Goal: Task Accomplishment & Management: Use online tool/utility

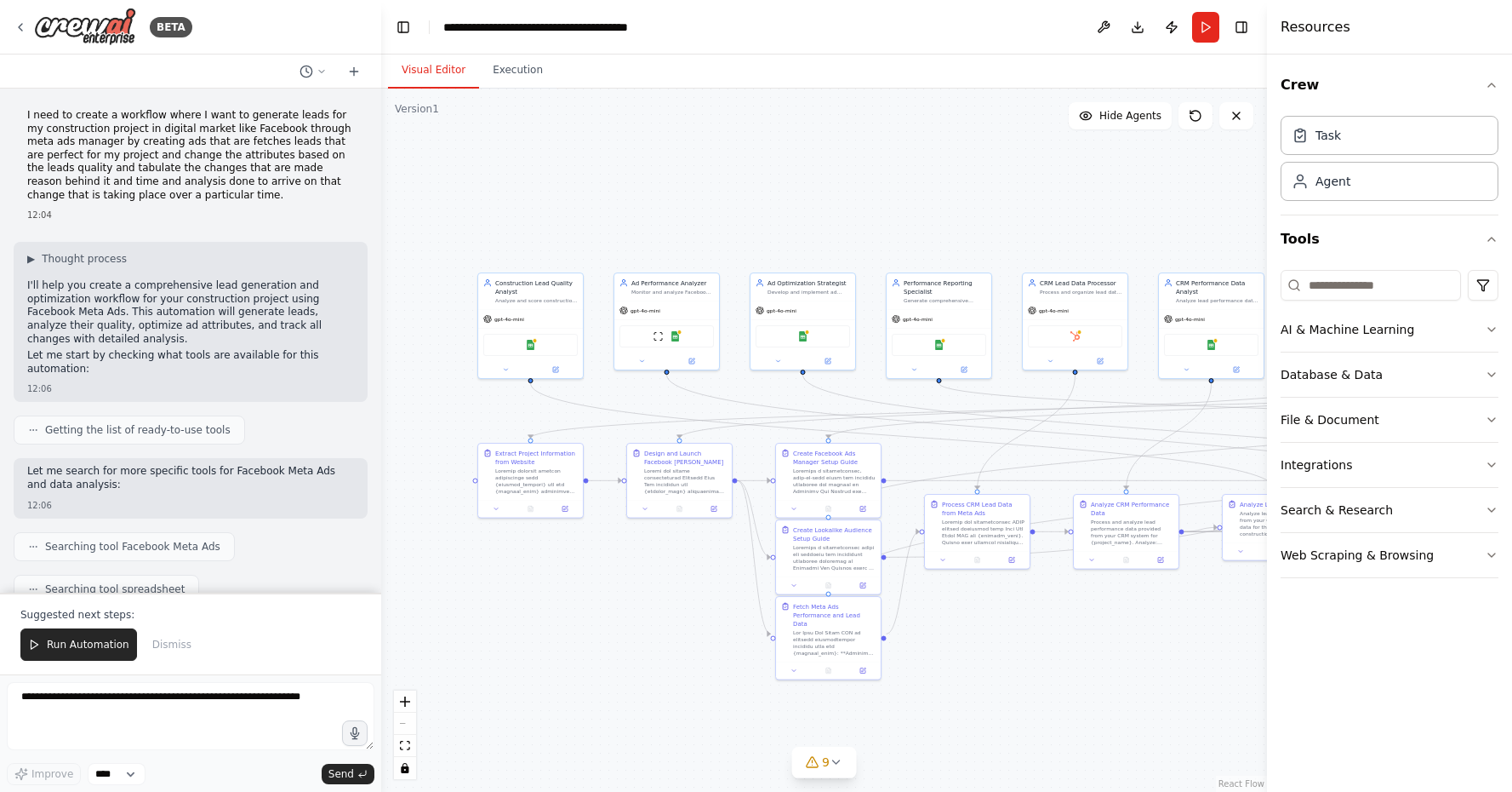
scroll to position [24361, 0]
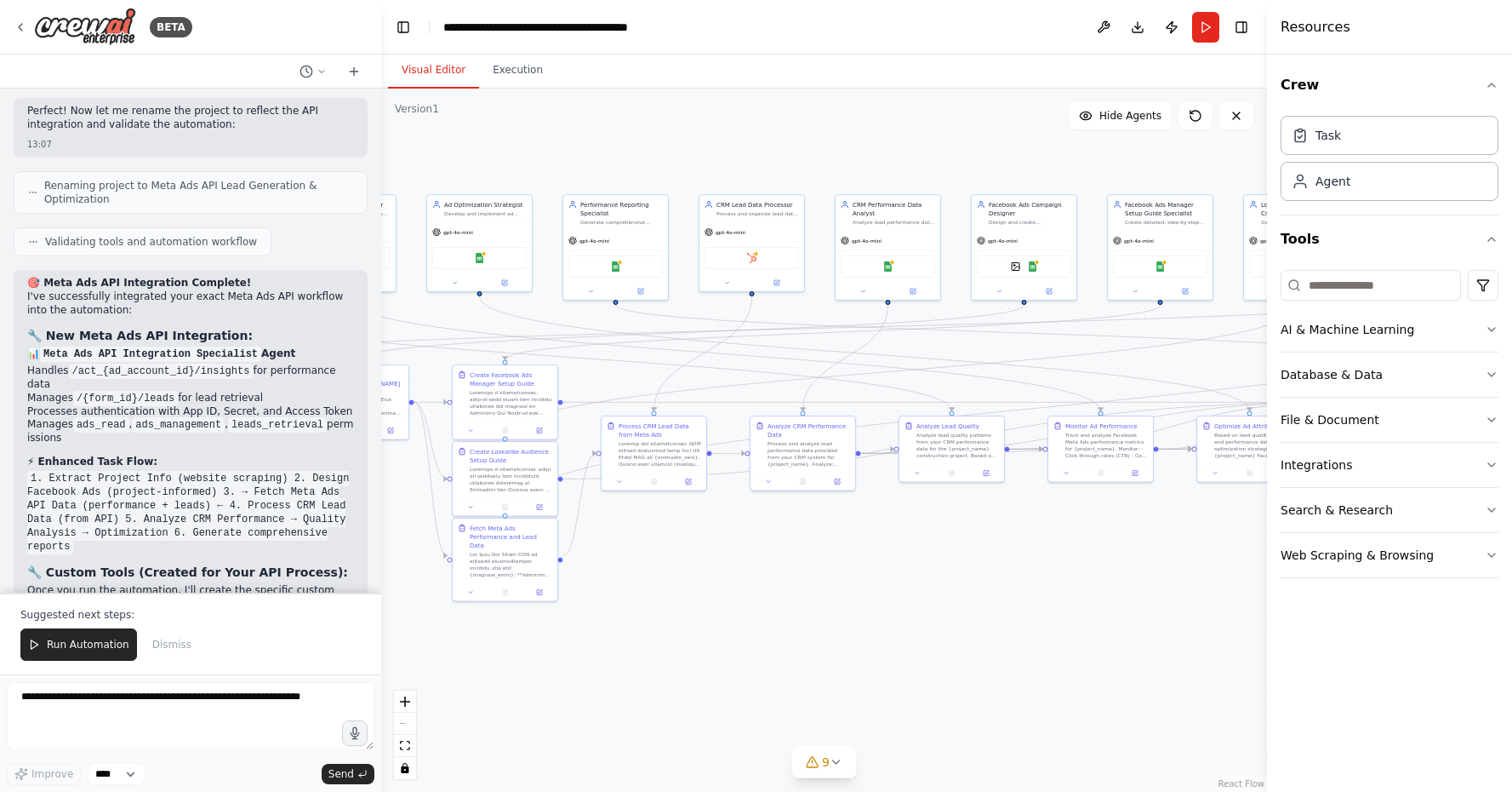
drag, startPoint x: 978, startPoint y: 234, endPoint x: 655, endPoint y: 156, distance: 332.3
click at [655, 156] on div ".deletable-edge-delete-btn { width: 20px; height: 20px; border: 0px solid #ffff…" at bounding box center [824, 440] width 886 height 703
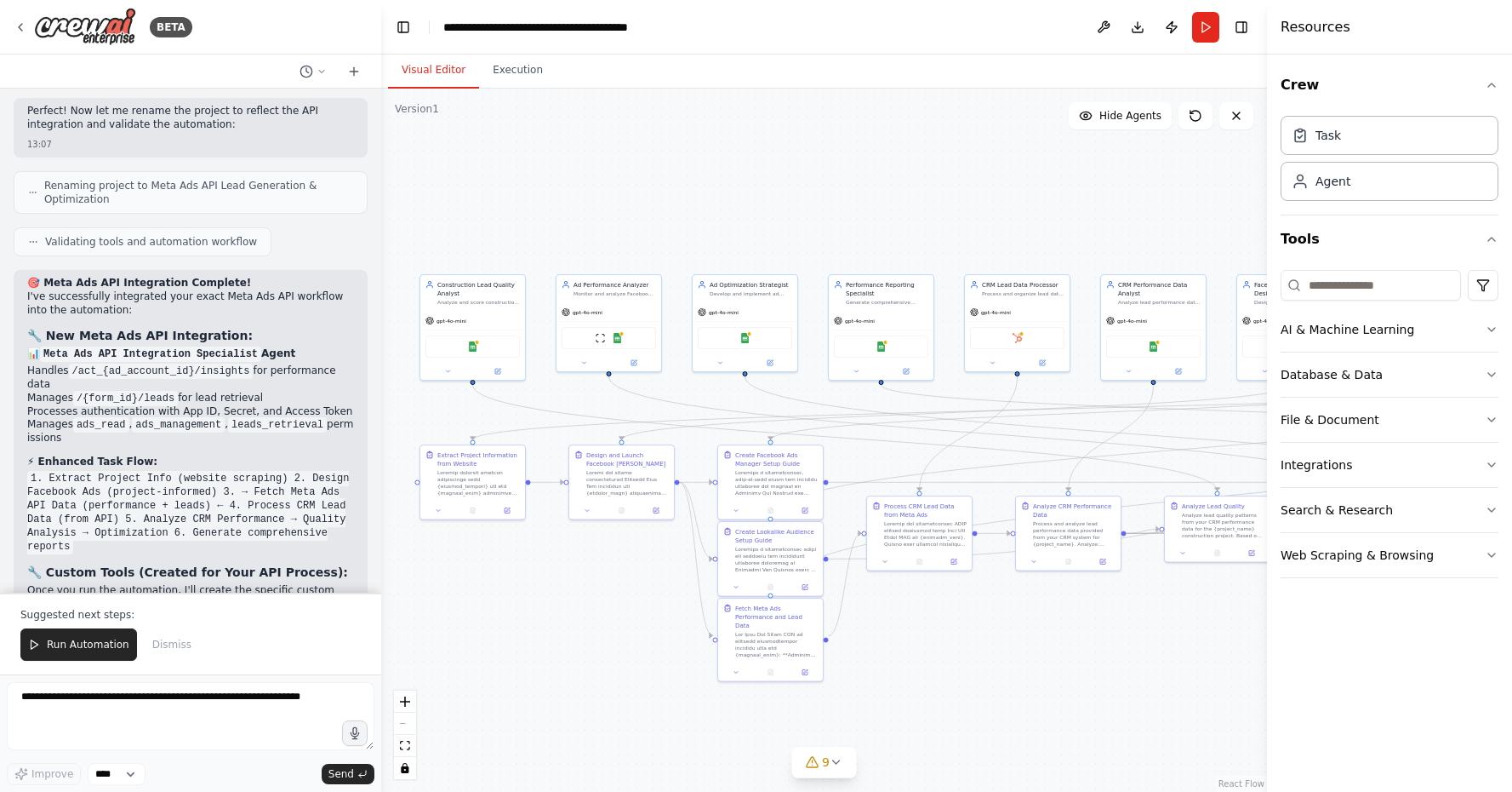
drag, startPoint x: 713, startPoint y: 528, endPoint x: 975, endPoint y: 608, distance: 273.9
click at [975, 608] on div ".deletable-edge-delete-btn { width: 20px; height: 20px; border: 0px solid #ffff…" at bounding box center [824, 440] width 886 height 703
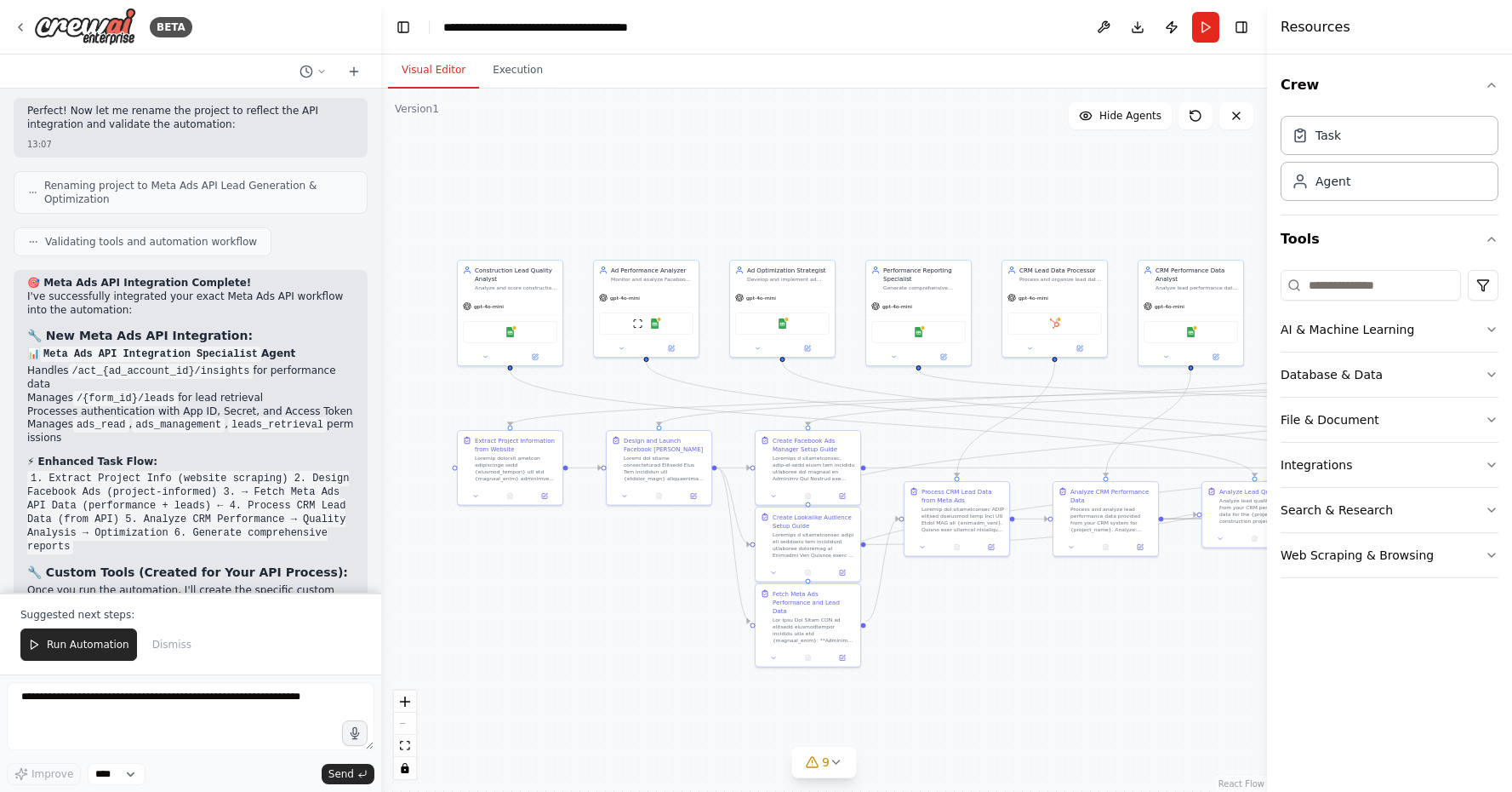
drag, startPoint x: 975, startPoint y: 608, endPoint x: 1009, endPoint y: 594, distance: 36.8
click at [1009, 594] on div ".deletable-edge-delete-btn { width: 20px; height: 20px; border: 0px solid #ffff…" at bounding box center [824, 440] width 886 height 703
click at [838, 756] on icon at bounding box center [837, 761] width 14 height 14
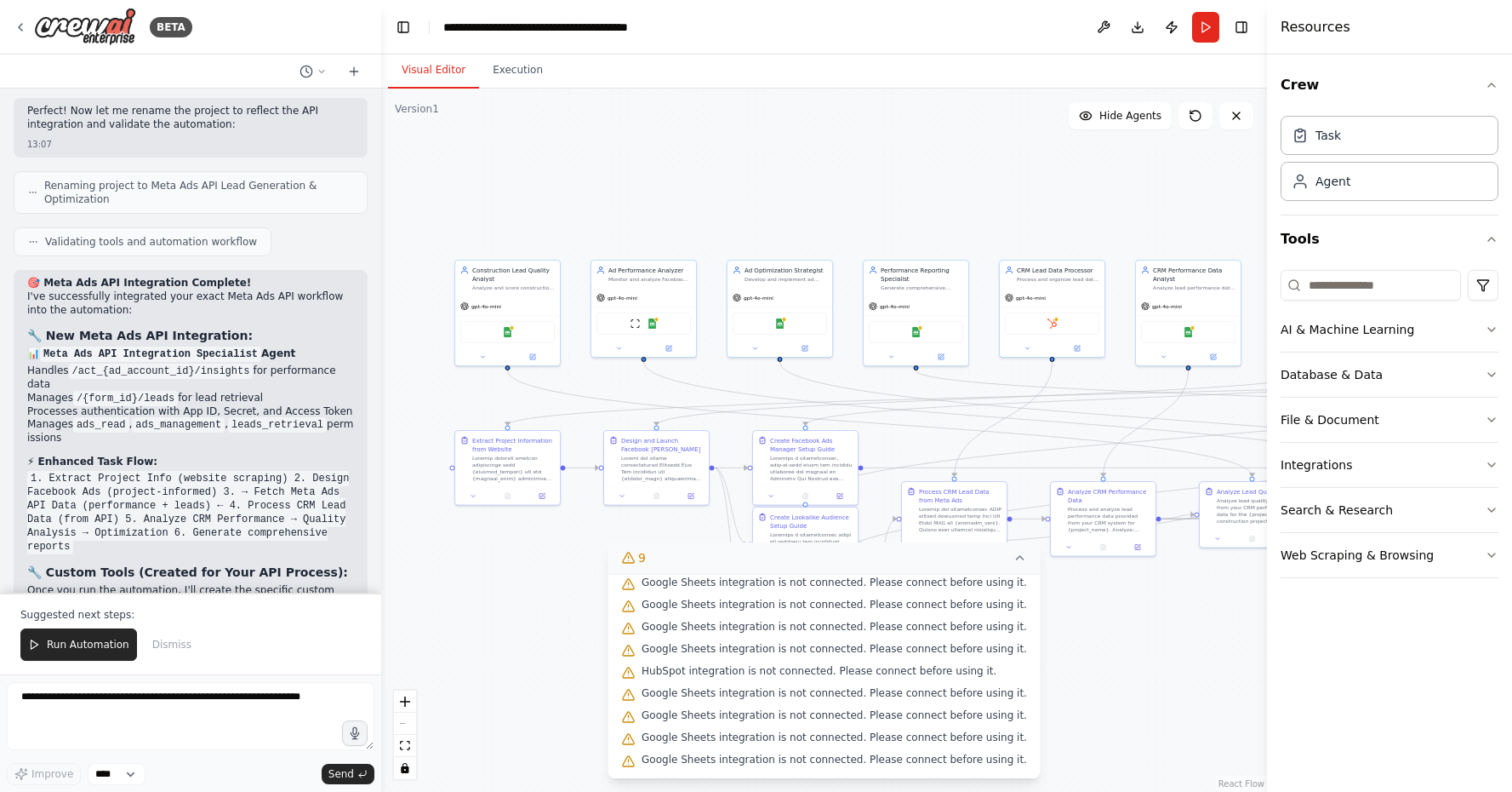
scroll to position [49, 0]
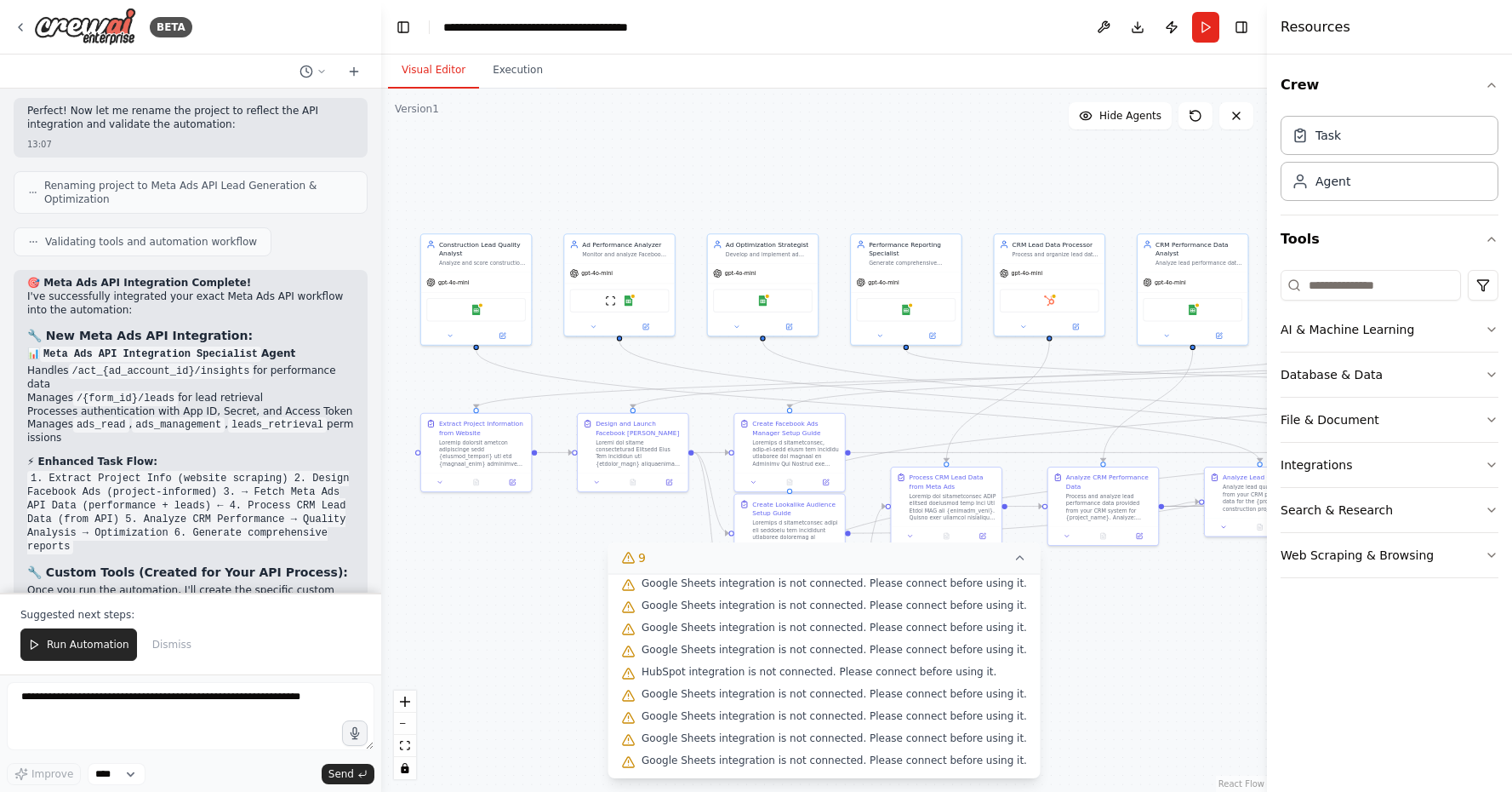
click at [1014, 560] on icon at bounding box center [1020, 557] width 14 height 14
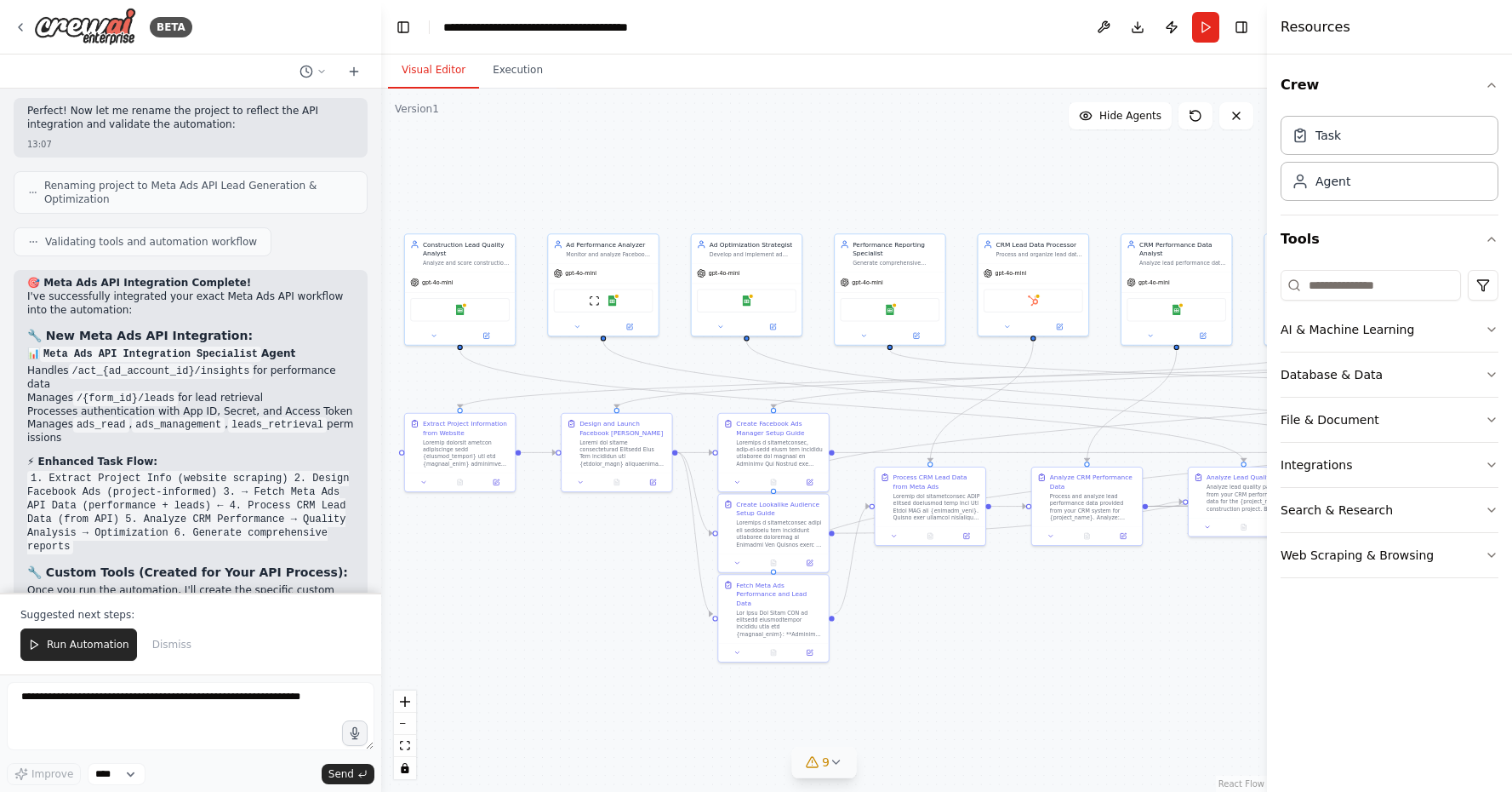
drag, startPoint x: 961, startPoint y: 656, endPoint x: 945, endPoint y: 656, distance: 16.0
click at [945, 656] on div ".deletable-edge-delete-btn { width: 20px; height: 20px; border: 0px solid #ffff…" at bounding box center [824, 440] width 886 height 703
click at [402, 29] on button "Toggle Left Sidebar" at bounding box center [403, 27] width 24 height 24
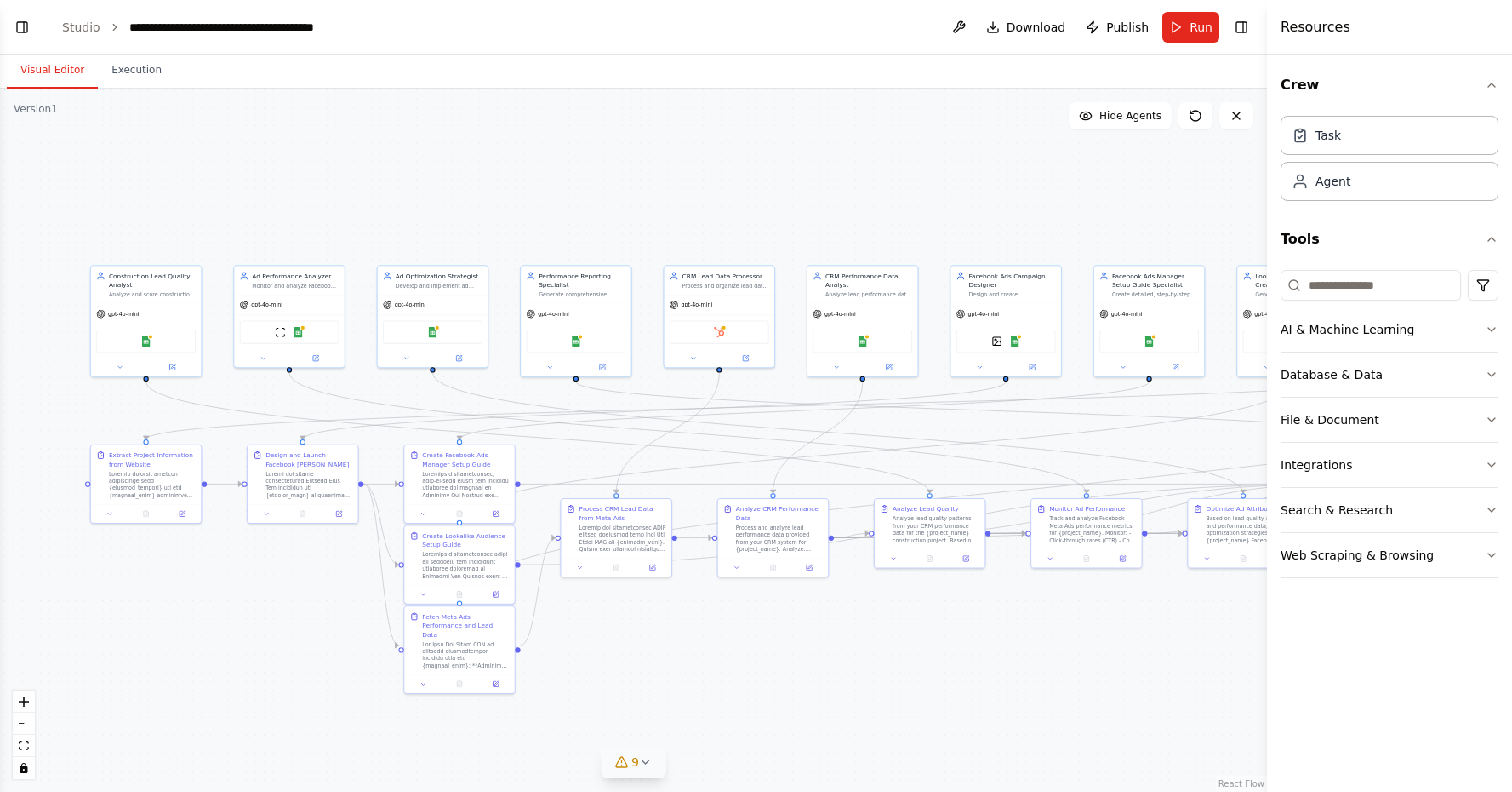
drag, startPoint x: 1001, startPoint y: 480, endPoint x: 1090, endPoint y: 512, distance: 94.6
click at [1090, 512] on div ".deletable-edge-delete-btn { width: 20px; height: 20px; border: 0px solid #ffff…" at bounding box center [634, 440] width 1267 height 703
drag, startPoint x: 1013, startPoint y: 612, endPoint x: 1000, endPoint y: 617, distance: 13.9
click at [1000, 617] on div ".deletable-edge-delete-btn { width: 20px; height: 20px; border: 0px solid #ffff…" at bounding box center [634, 440] width 1267 height 703
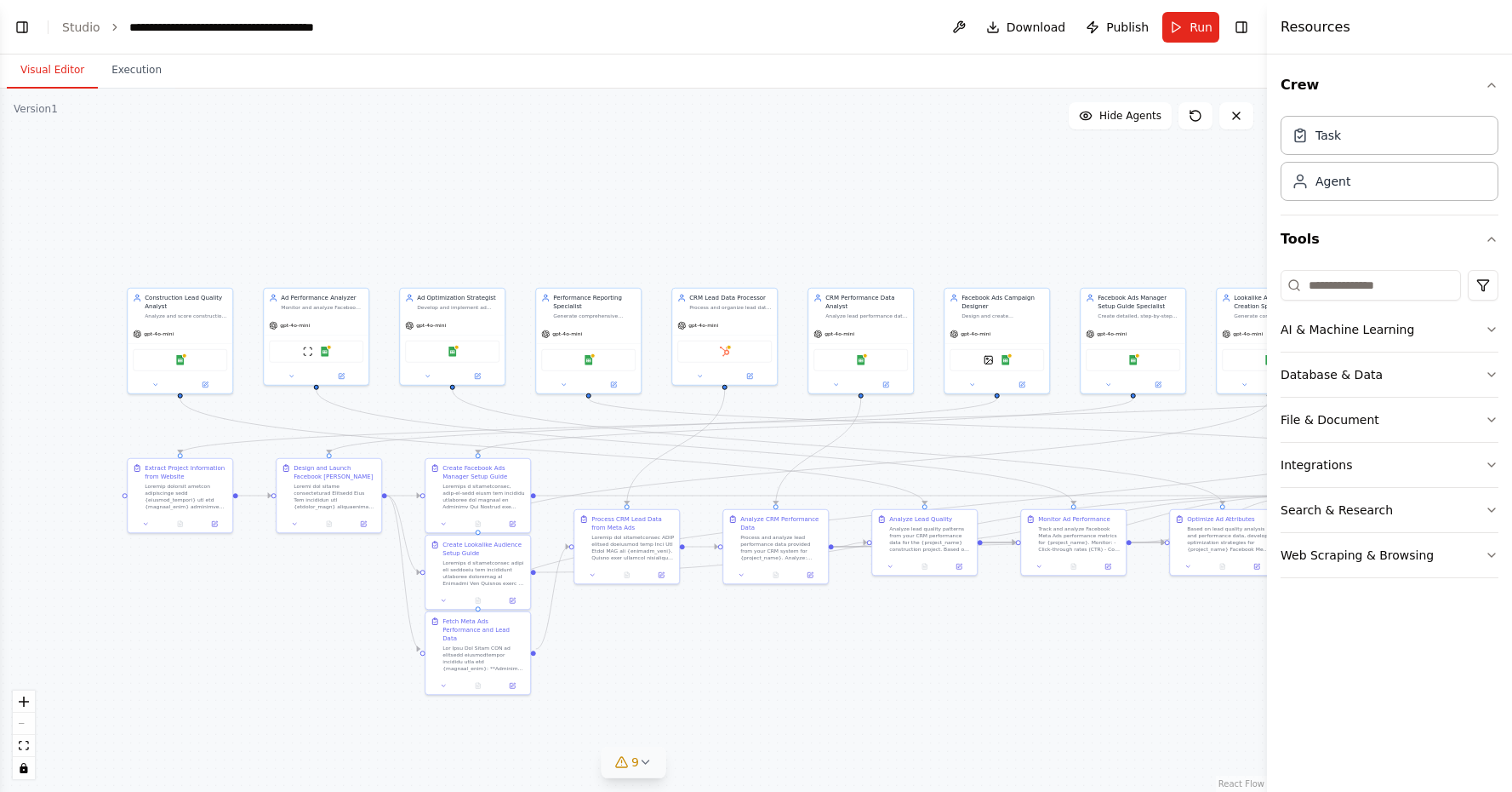
drag, startPoint x: 989, startPoint y: 619, endPoint x: 975, endPoint y: 619, distance: 14.0
click at [975, 619] on div ".deletable-edge-delete-btn { width: 20px; height: 20px; border: 0px solid #ffff…" at bounding box center [634, 440] width 1267 height 703
click at [969, 619] on div ".deletable-edge-delete-btn { width: 20px; height: 20px; border: 0px solid #ffff…" at bounding box center [634, 440] width 1267 height 703
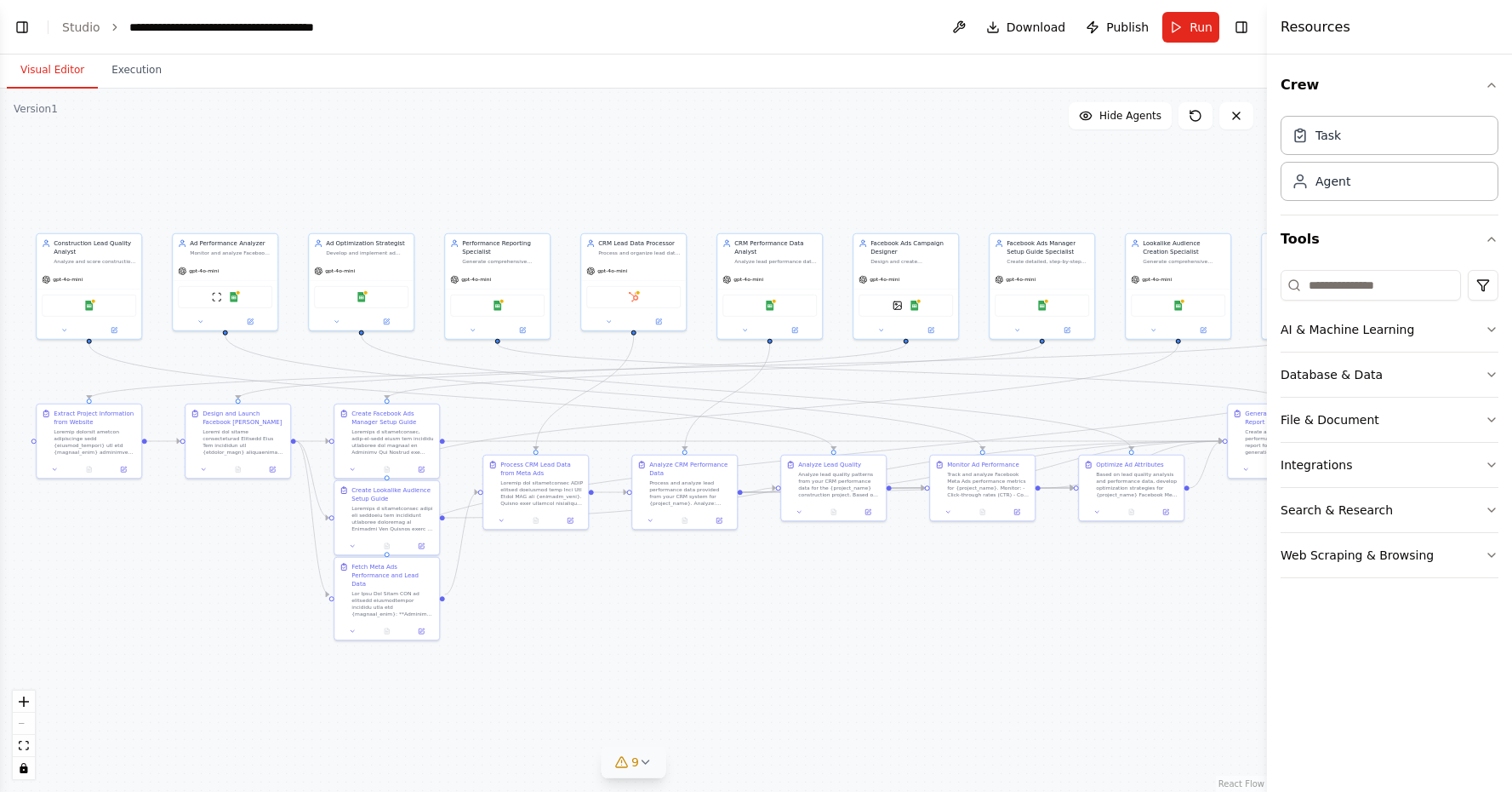
drag, startPoint x: 969, startPoint y: 619, endPoint x: 884, endPoint y: 564, distance: 101.2
click at [884, 564] on div ".deletable-edge-delete-btn { width: 20px; height: 20px; border: 0px solid #ffff…" at bounding box center [634, 440] width 1267 height 703
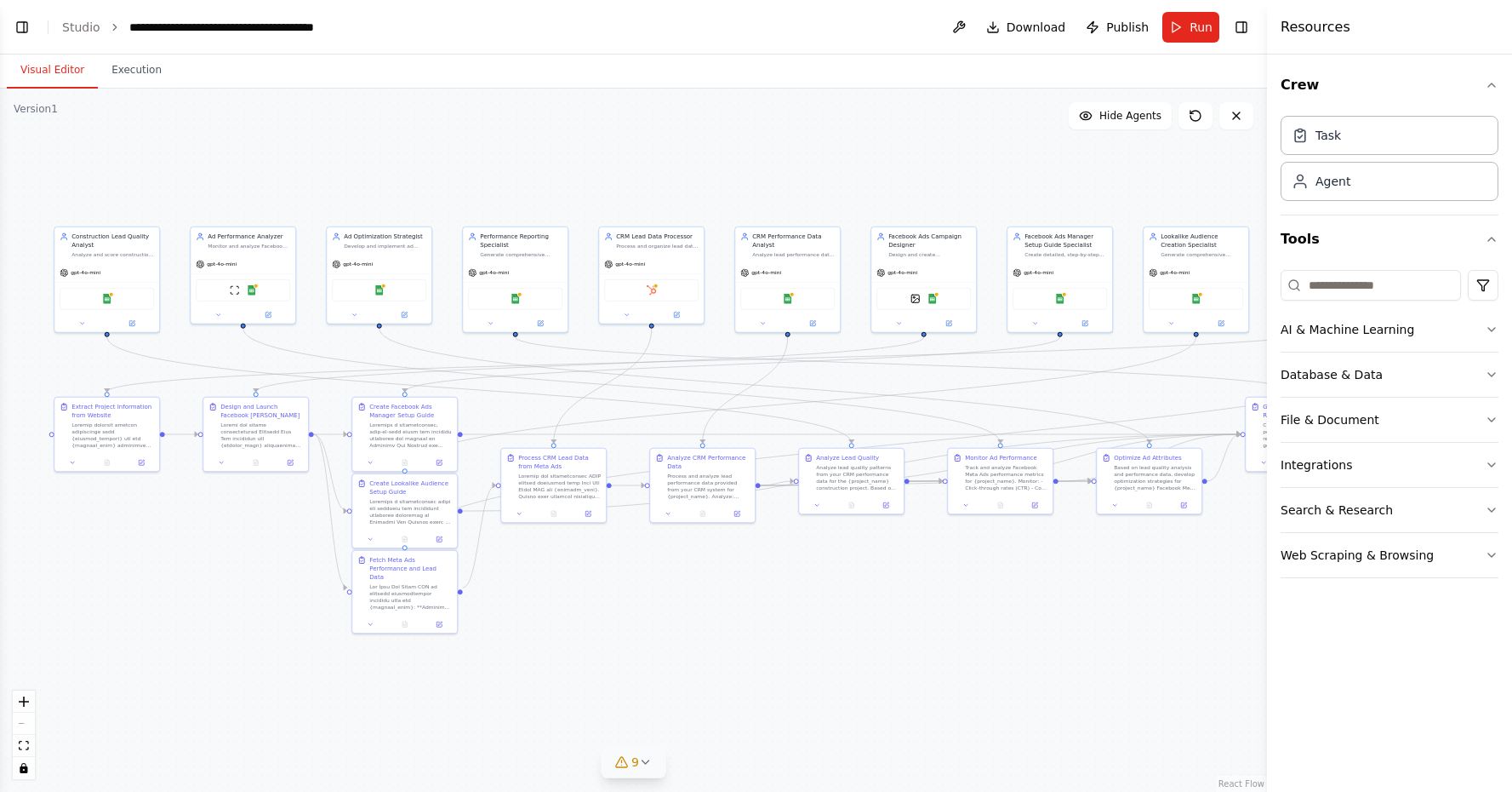
drag, startPoint x: 884, startPoint y: 564, endPoint x: 901, endPoint y: 557, distance: 18.4
click at [901, 557] on div ".deletable-edge-delete-btn { width: 20px; height: 20px; border: 0px solid #ffff…" at bounding box center [634, 440] width 1267 height 703
click at [1486, 470] on icon "button" at bounding box center [1492, 464] width 14 height 14
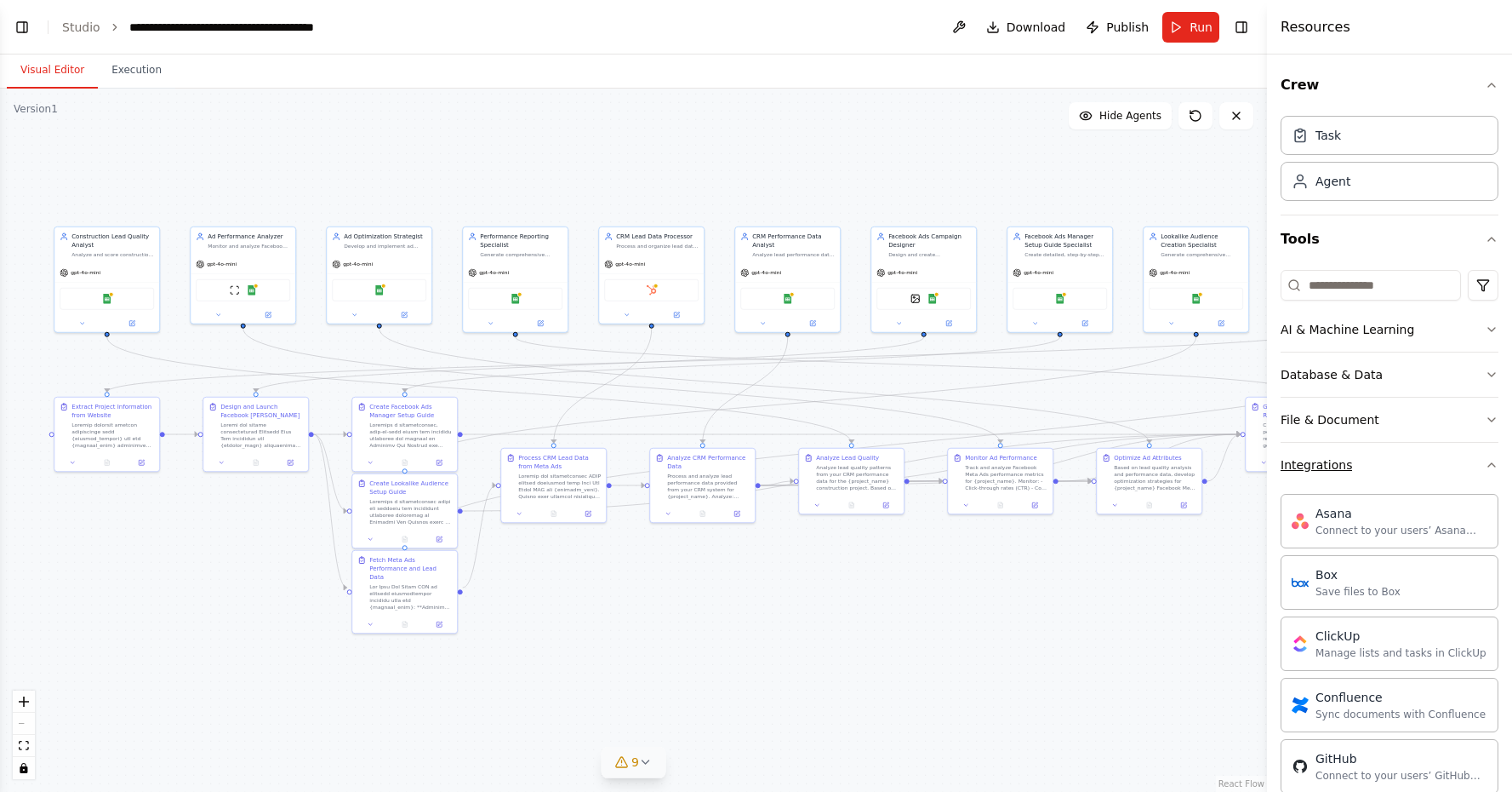
click at [1487, 464] on icon "button" at bounding box center [1492, 464] width 14 height 14
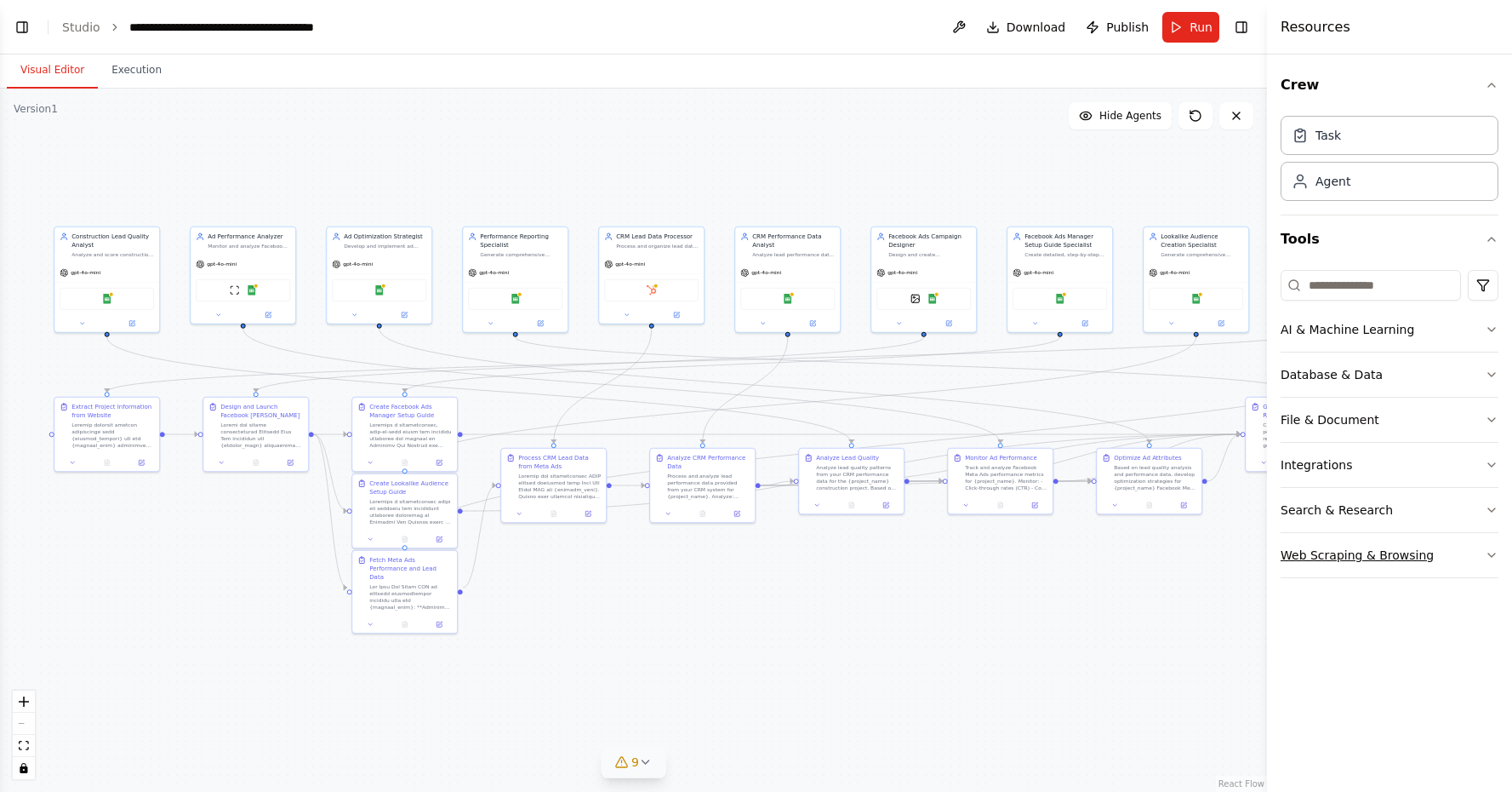
click at [1483, 560] on button "Web Scraping & Browsing" at bounding box center [1389, 554] width 218 height 45
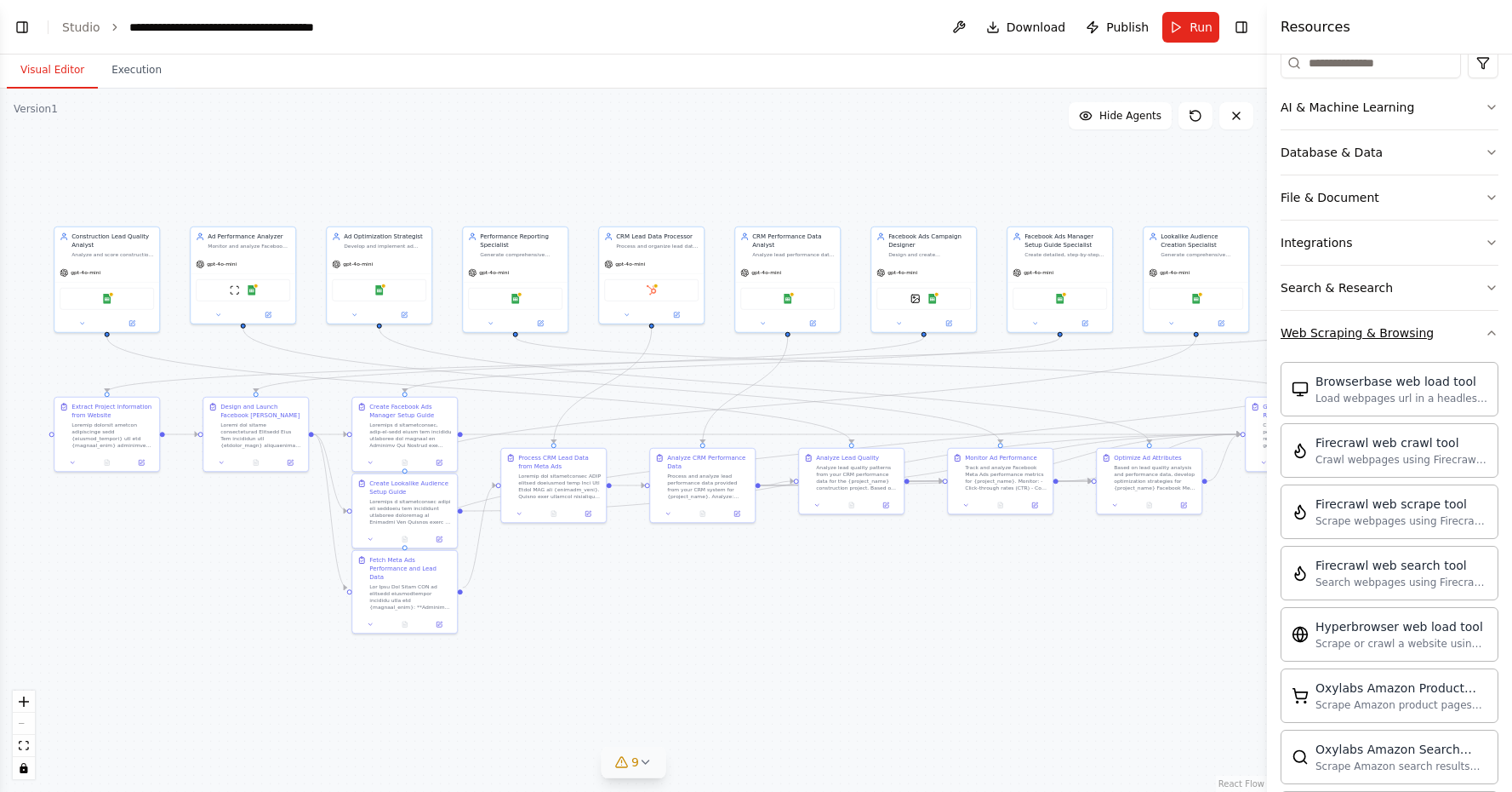
scroll to position [224, 0]
click at [1487, 339] on button "Web Scraping & Browsing" at bounding box center [1389, 330] width 218 height 45
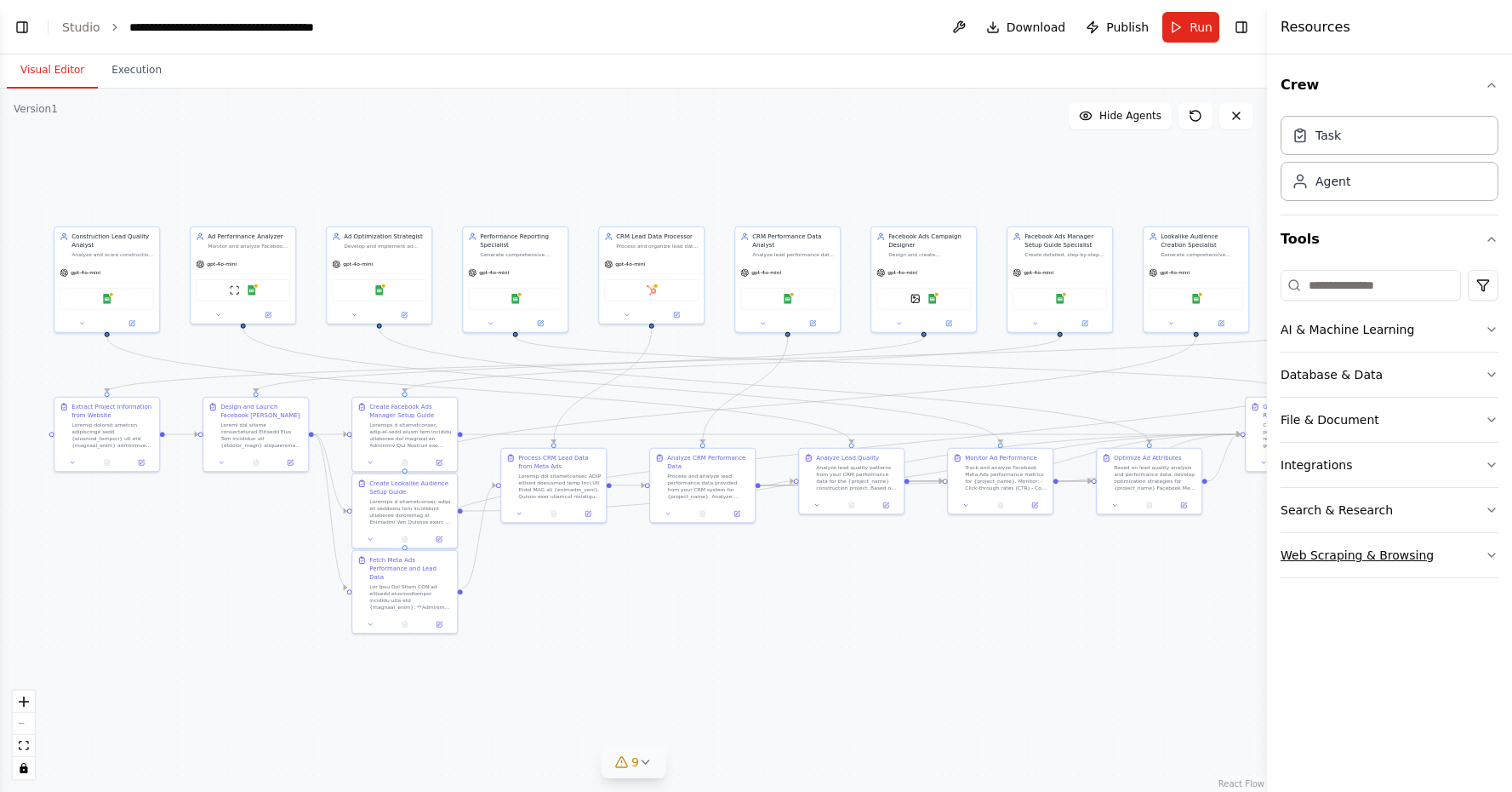
click at [1489, 563] on button "Web Scraping & Browsing" at bounding box center [1389, 554] width 218 height 45
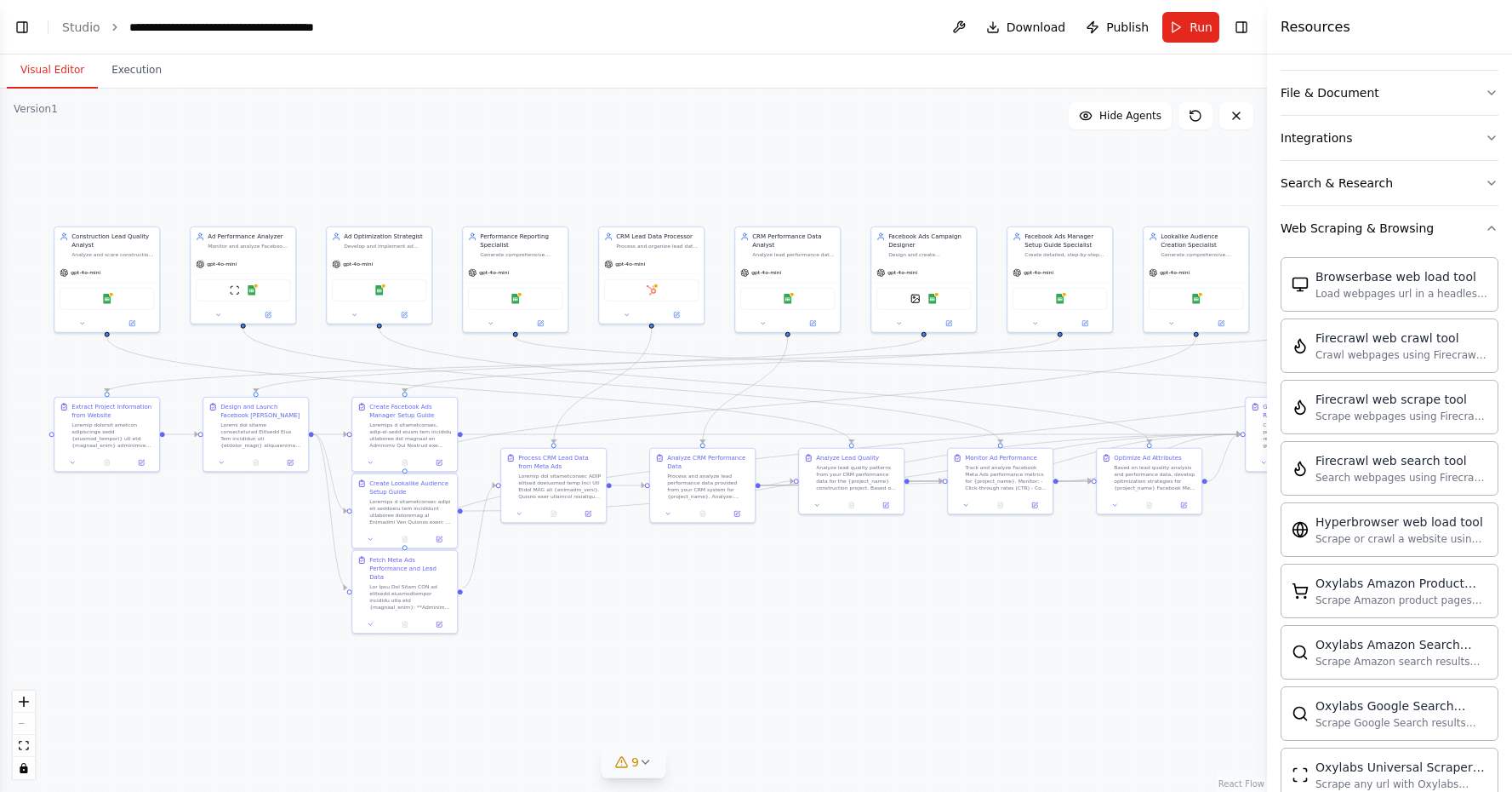
scroll to position [330, 0]
click at [1489, 232] on button "Web Scraping & Browsing" at bounding box center [1389, 225] width 218 height 45
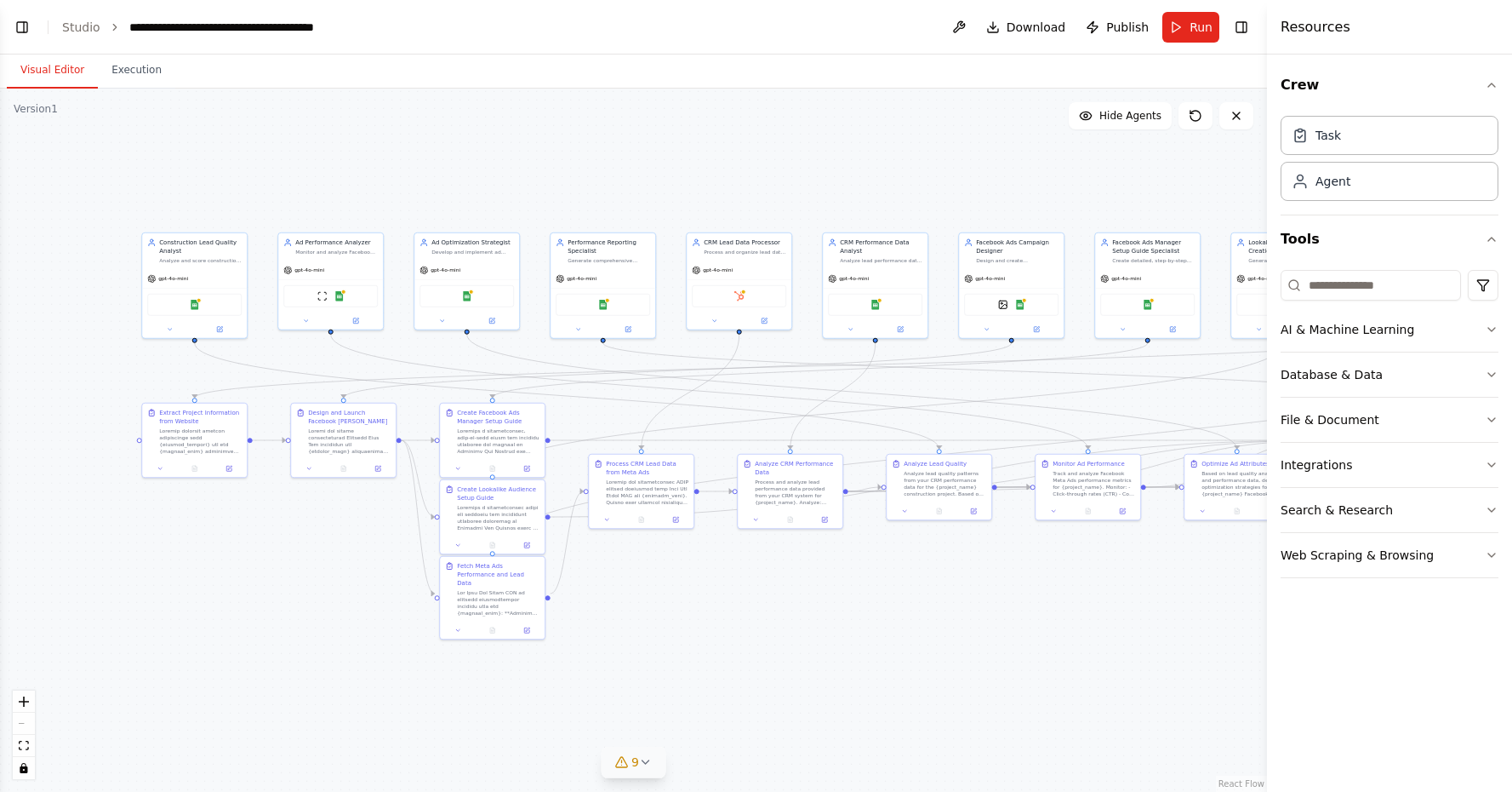
drag, startPoint x: 888, startPoint y: 680, endPoint x: 1020, endPoint y: 699, distance: 133.4
click at [1020, 699] on div ".deletable-edge-delete-btn { width: 20px; height: 20px; border: 0px solid #ffff…" at bounding box center [634, 440] width 1267 height 703
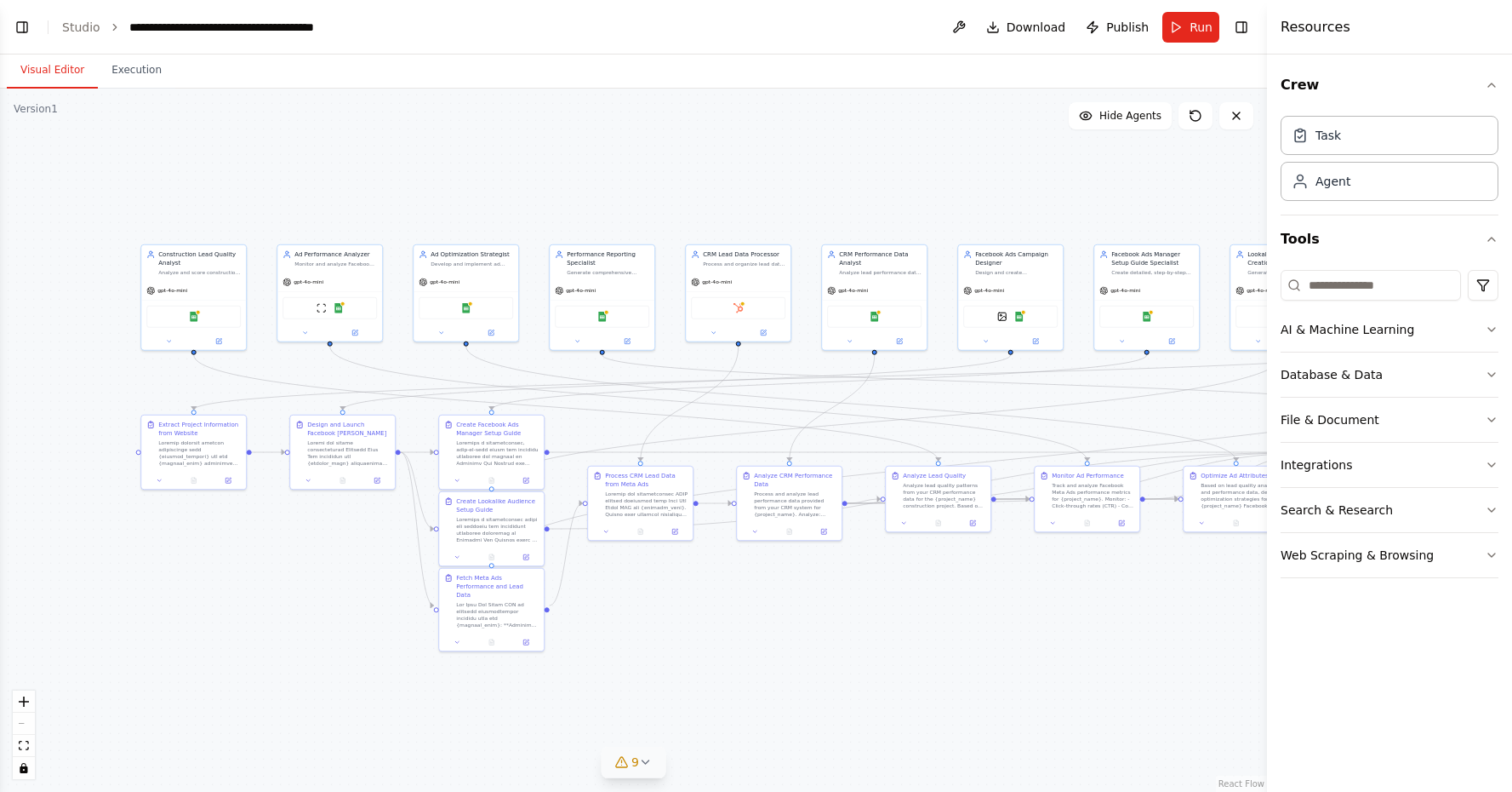
drag, startPoint x: 996, startPoint y: 687, endPoint x: 953, endPoint y: 686, distance: 43.0
click at [953, 686] on div ".deletable-edge-delete-btn { width: 20px; height: 20px; border: 0px solid #ffff…" at bounding box center [634, 440] width 1267 height 703
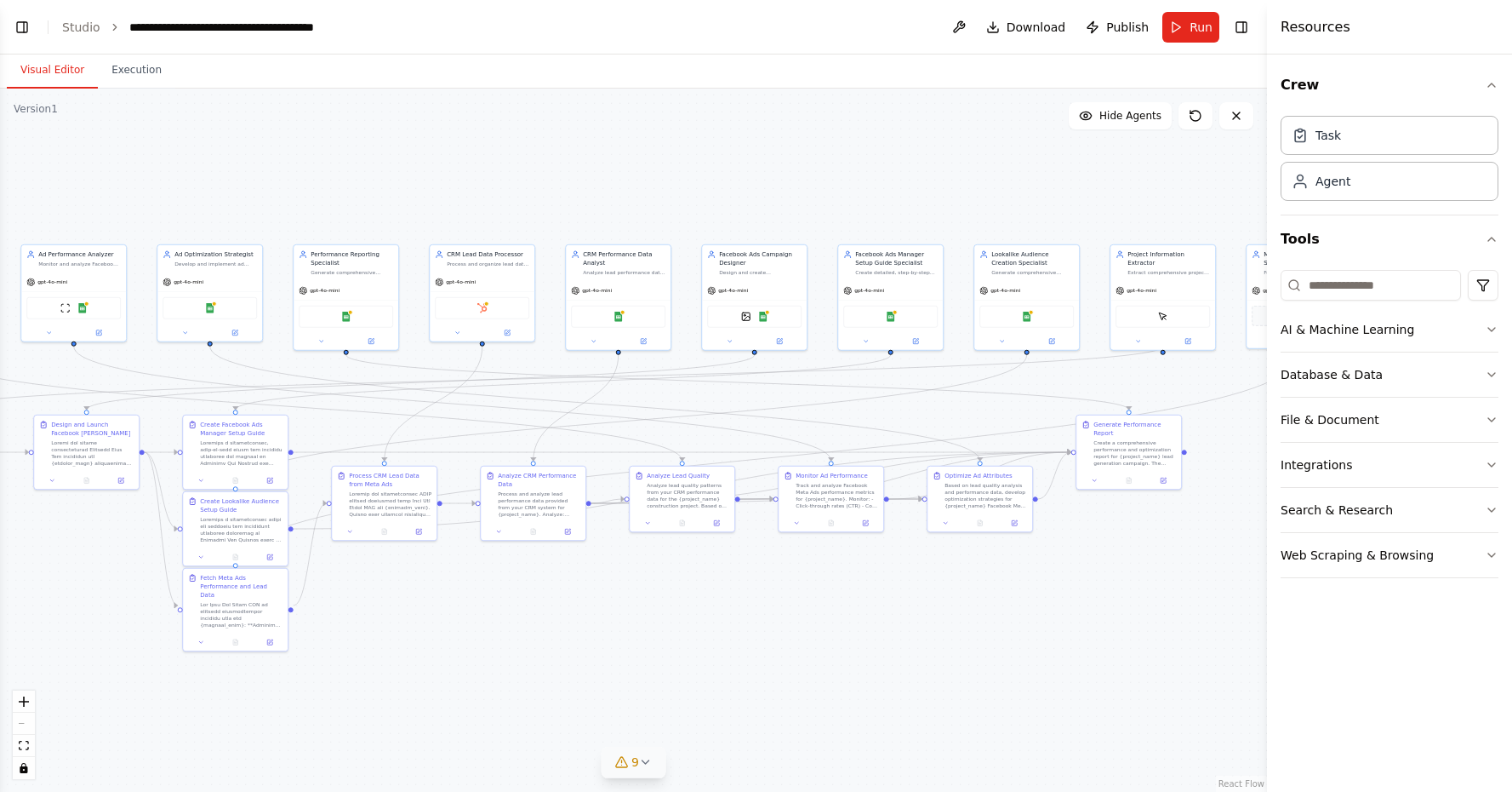
drag, startPoint x: 1002, startPoint y: 634, endPoint x: 746, endPoint y: 633, distance: 256.0
click at [746, 633] on div ".deletable-edge-delete-btn { width: 20px; height: 20px; border: 0px solid #ffff…" at bounding box center [634, 440] width 1267 height 703
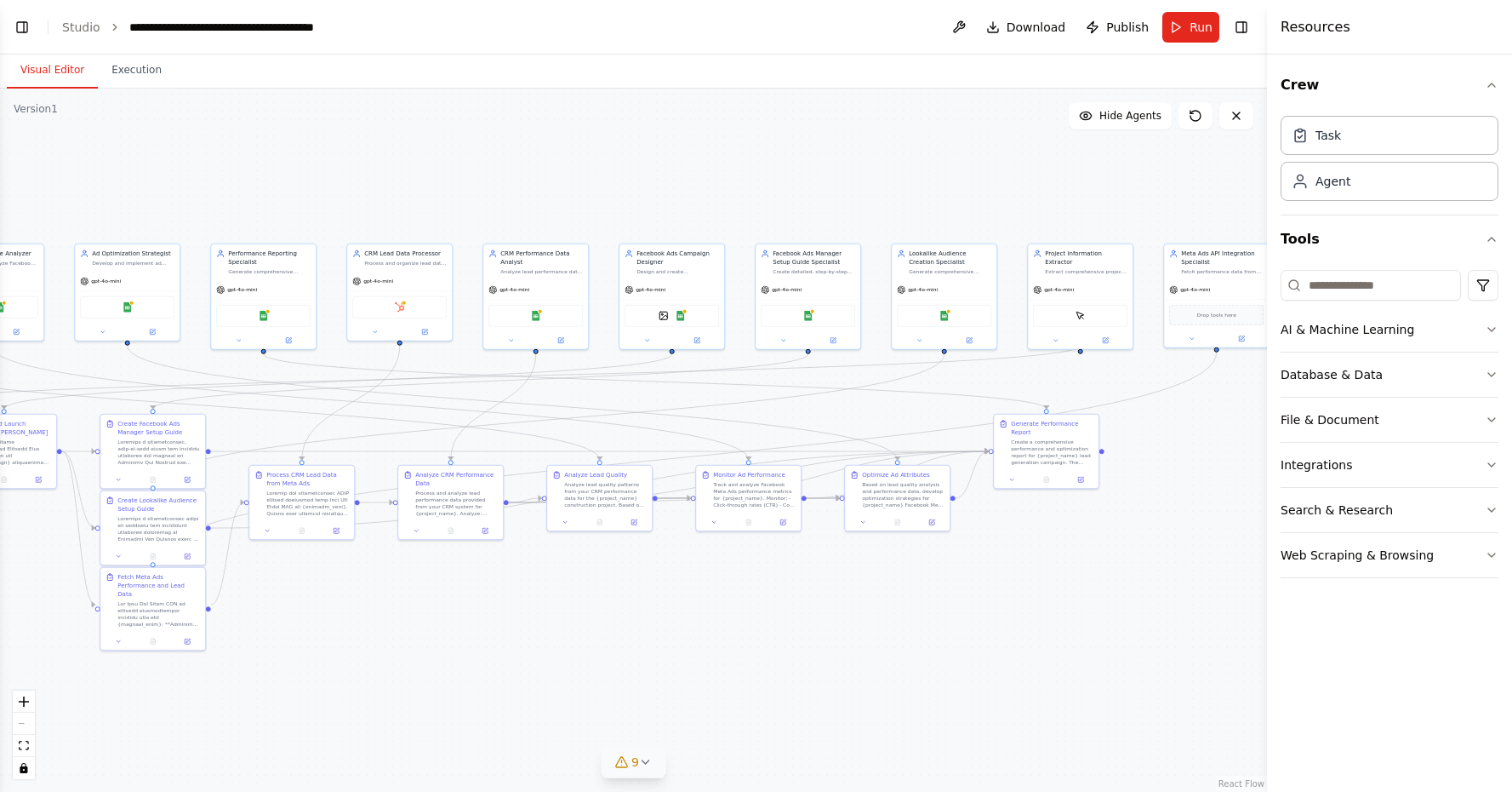
drag, startPoint x: 648, startPoint y: 633, endPoint x: 634, endPoint y: 634, distance: 14.0
click at [634, 634] on div ".deletable-edge-delete-btn { width: 20px; height: 20px; border: 0px solid #ffff…" at bounding box center [634, 440] width 1267 height 703
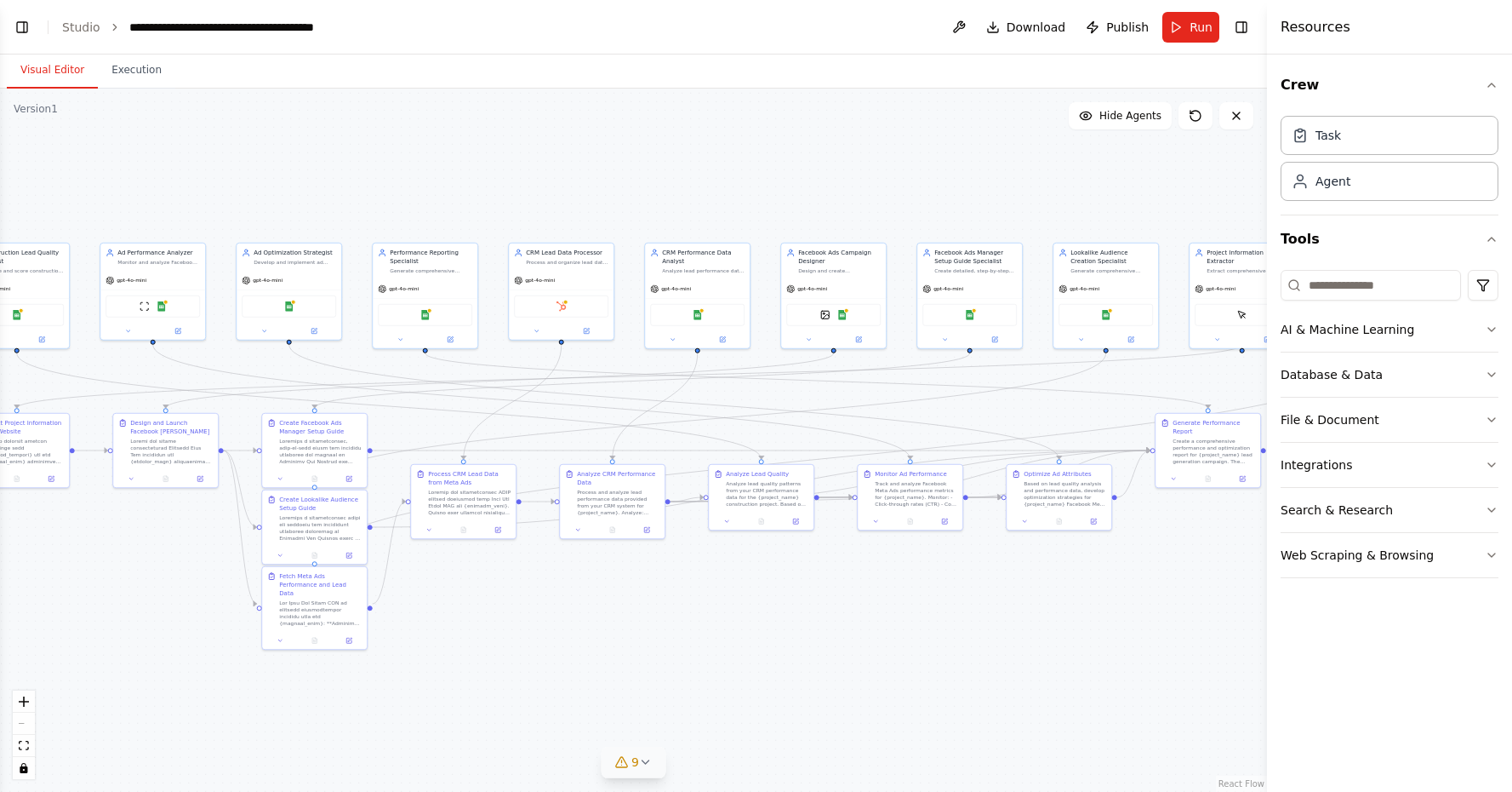
drag, startPoint x: 1074, startPoint y: 547, endPoint x: 1259, endPoint y: 547, distance: 185.0
click at [1259, 547] on div ".deletable-edge-delete-btn { width: 20px; height: 20px; border: 0px solid #ffff…" at bounding box center [634, 440] width 1267 height 703
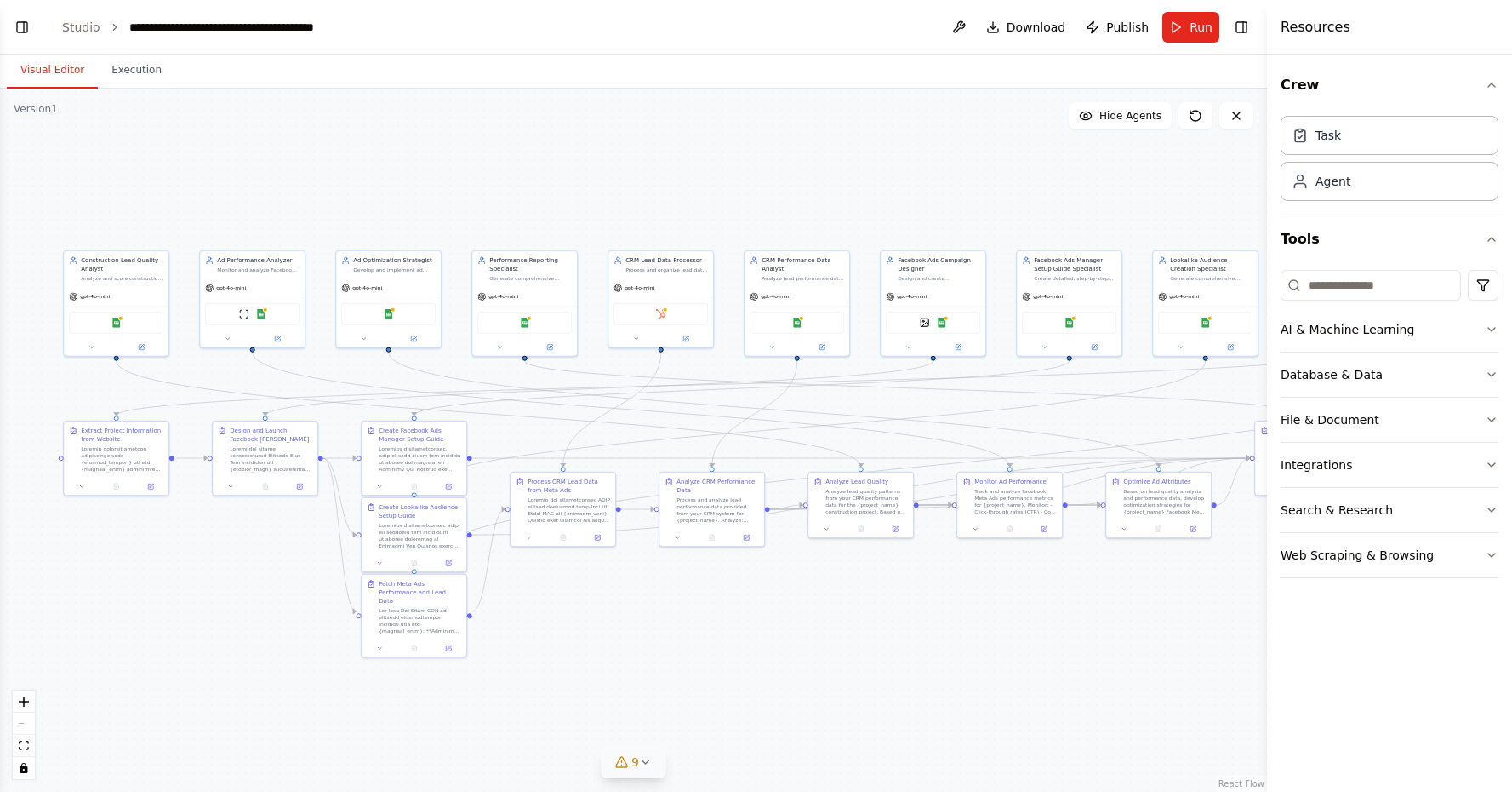
drag, startPoint x: 1046, startPoint y: 571, endPoint x: 1129, endPoint y: 575, distance: 83.1
click at [1130, 575] on div ".deletable-edge-delete-btn { width: 20px; height: 20px; border: 0px solid #ffff…" at bounding box center [634, 440] width 1267 height 703
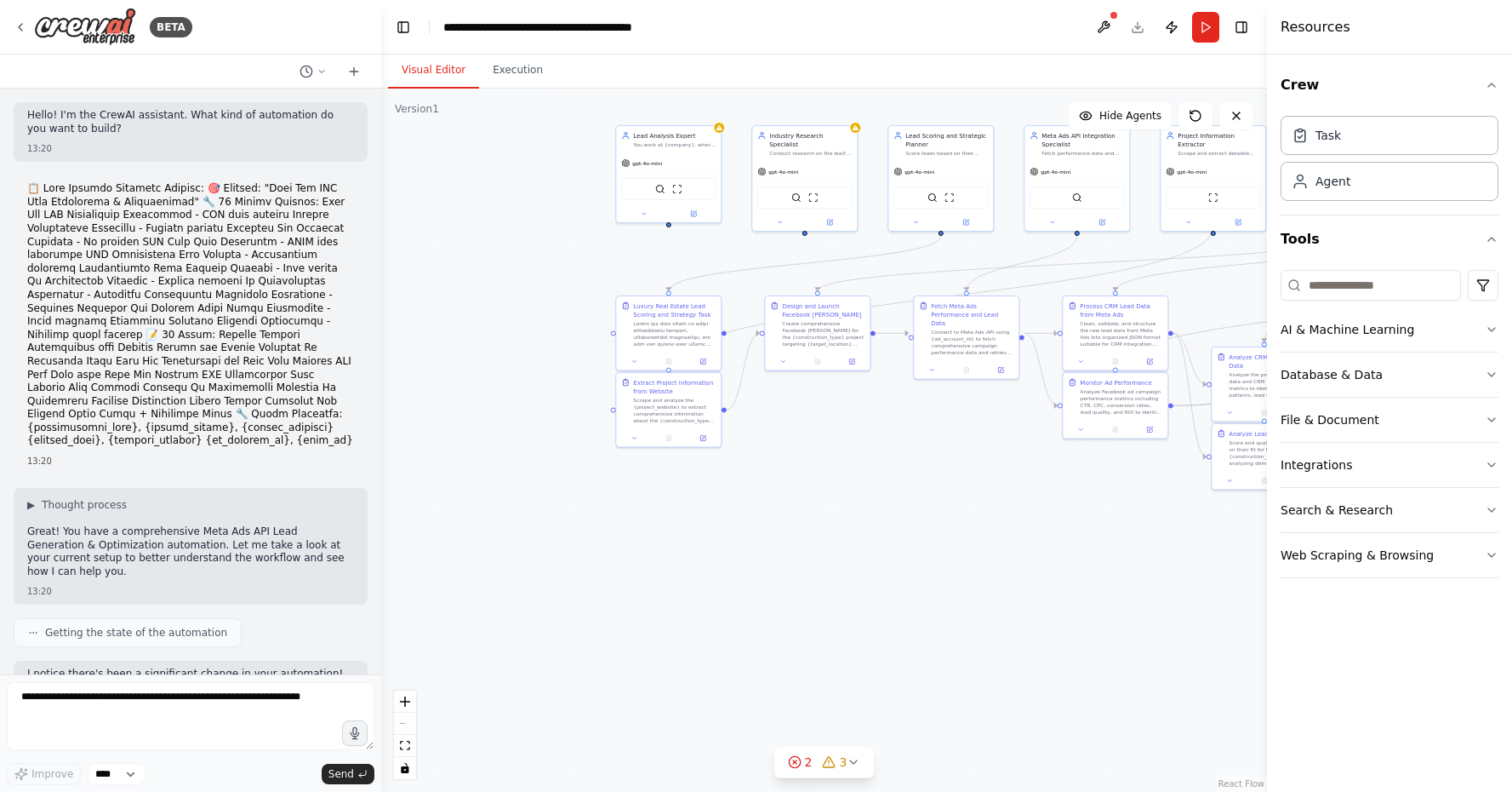
scroll to position [3046, 0]
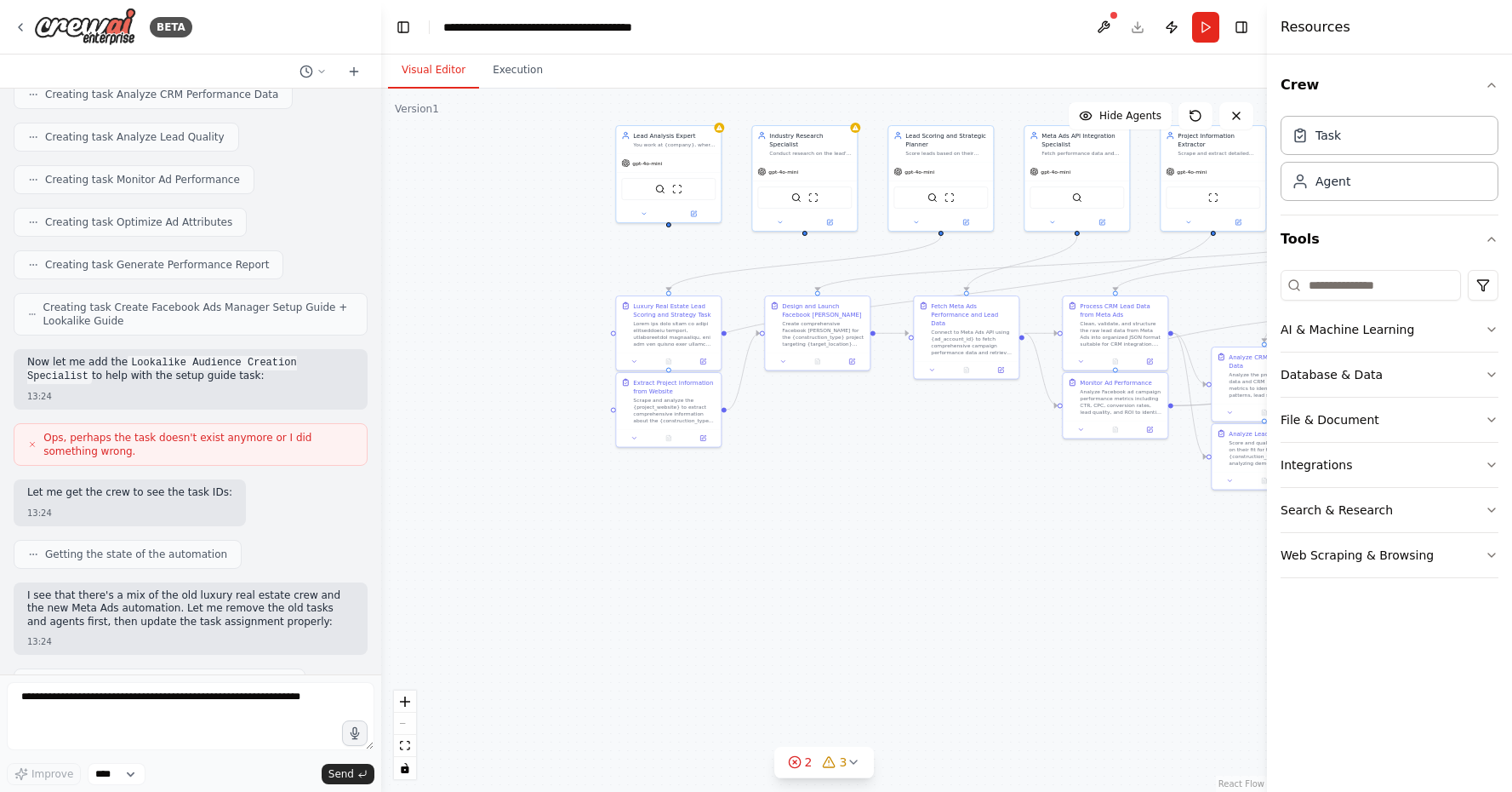
click at [772, 570] on div ".deletable-edge-delete-btn { width: 20px; height: 20px; border: 0px solid #ffff…" at bounding box center [824, 440] width 886 height 703
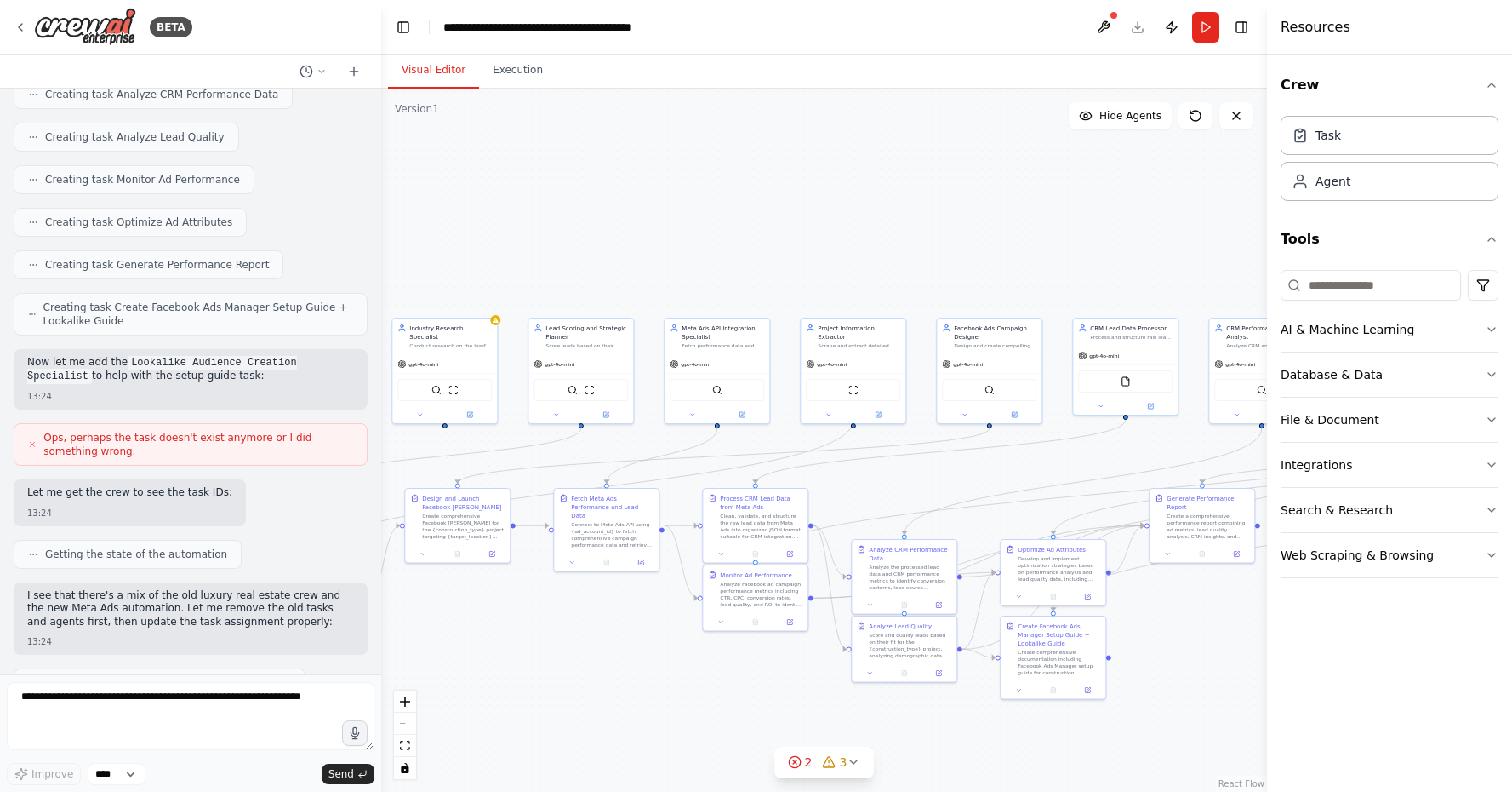
drag, startPoint x: 1031, startPoint y: 482, endPoint x: 680, endPoint y: 675, distance: 400.6
click at [679, 675] on div ".deletable-edge-delete-btn { width: 20px; height: 20px; border: 0px solid #ffff…" at bounding box center [824, 440] width 886 height 703
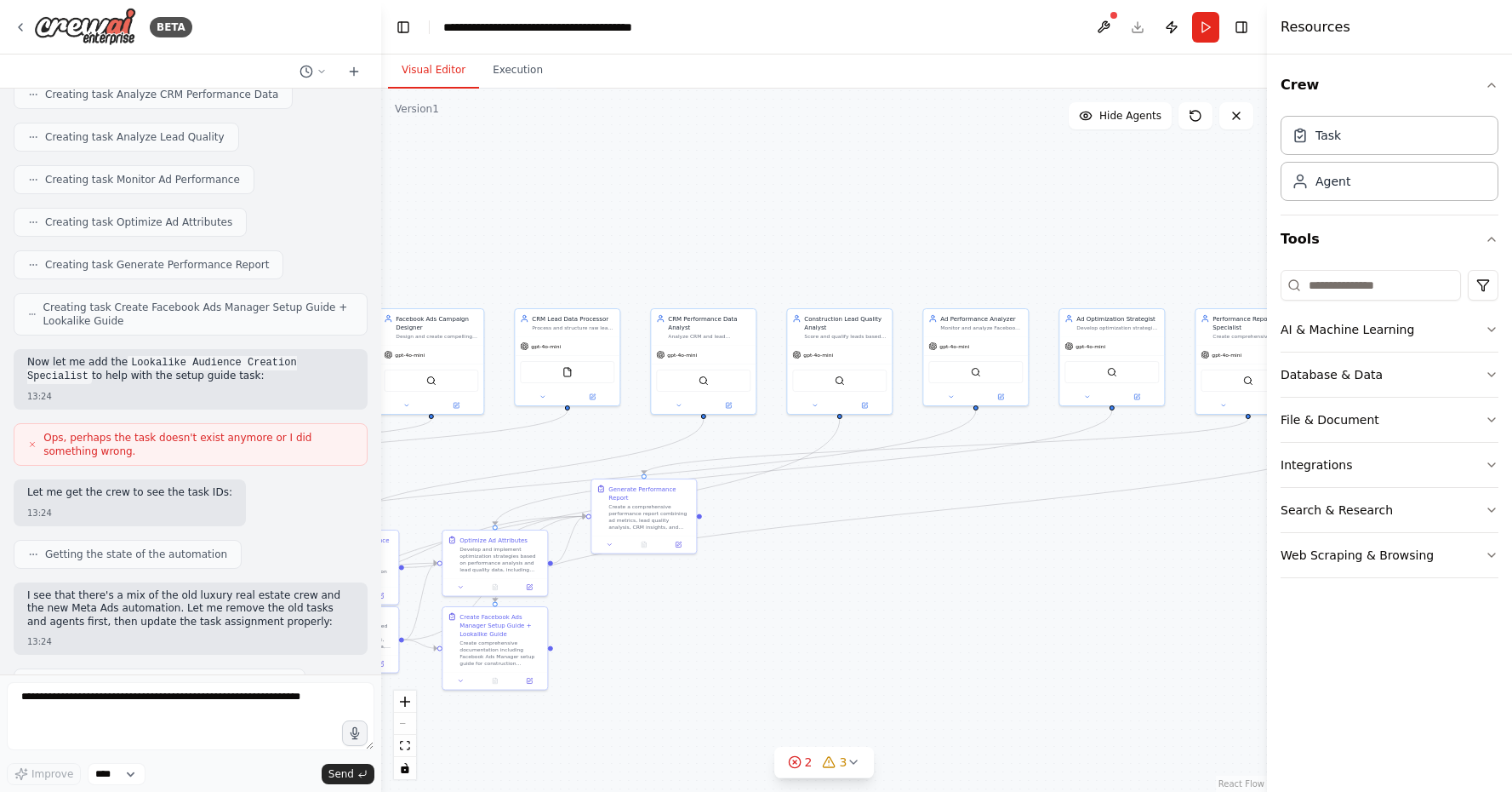
drag, startPoint x: 1101, startPoint y: 607, endPoint x: 535, endPoint y: 597, distance: 566.1
click at [535, 597] on div ".deletable-edge-delete-btn { width: 20px; height: 20px; border: 0px solid #ffff…" at bounding box center [824, 440] width 886 height 703
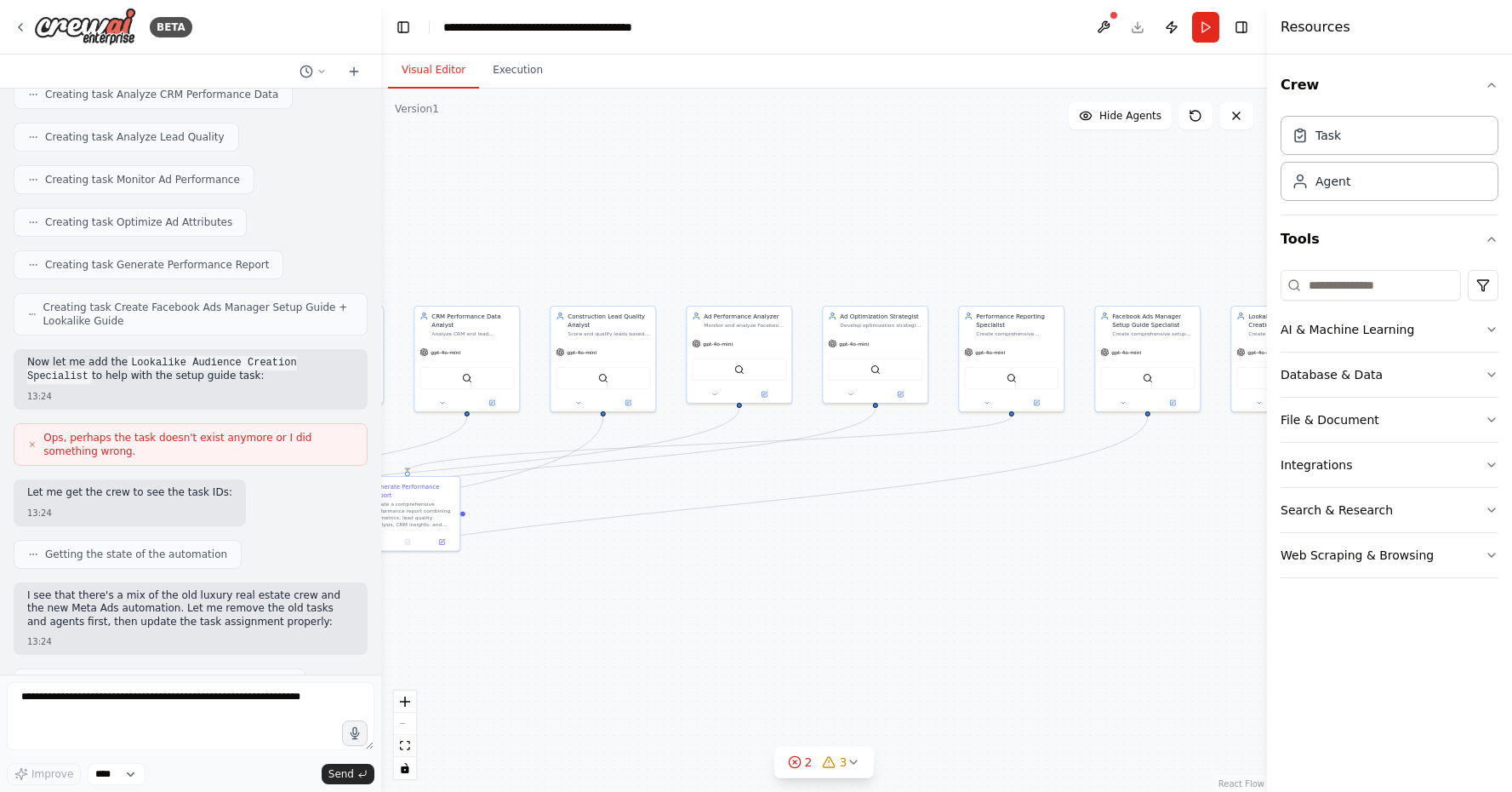
drag, startPoint x: 999, startPoint y: 641, endPoint x: 697, endPoint y: 630, distance: 302.2
click at [697, 630] on div ".deletable-edge-delete-btn { width: 20px; height: 20px; border: 0px solid #ffff…" at bounding box center [824, 440] width 886 height 703
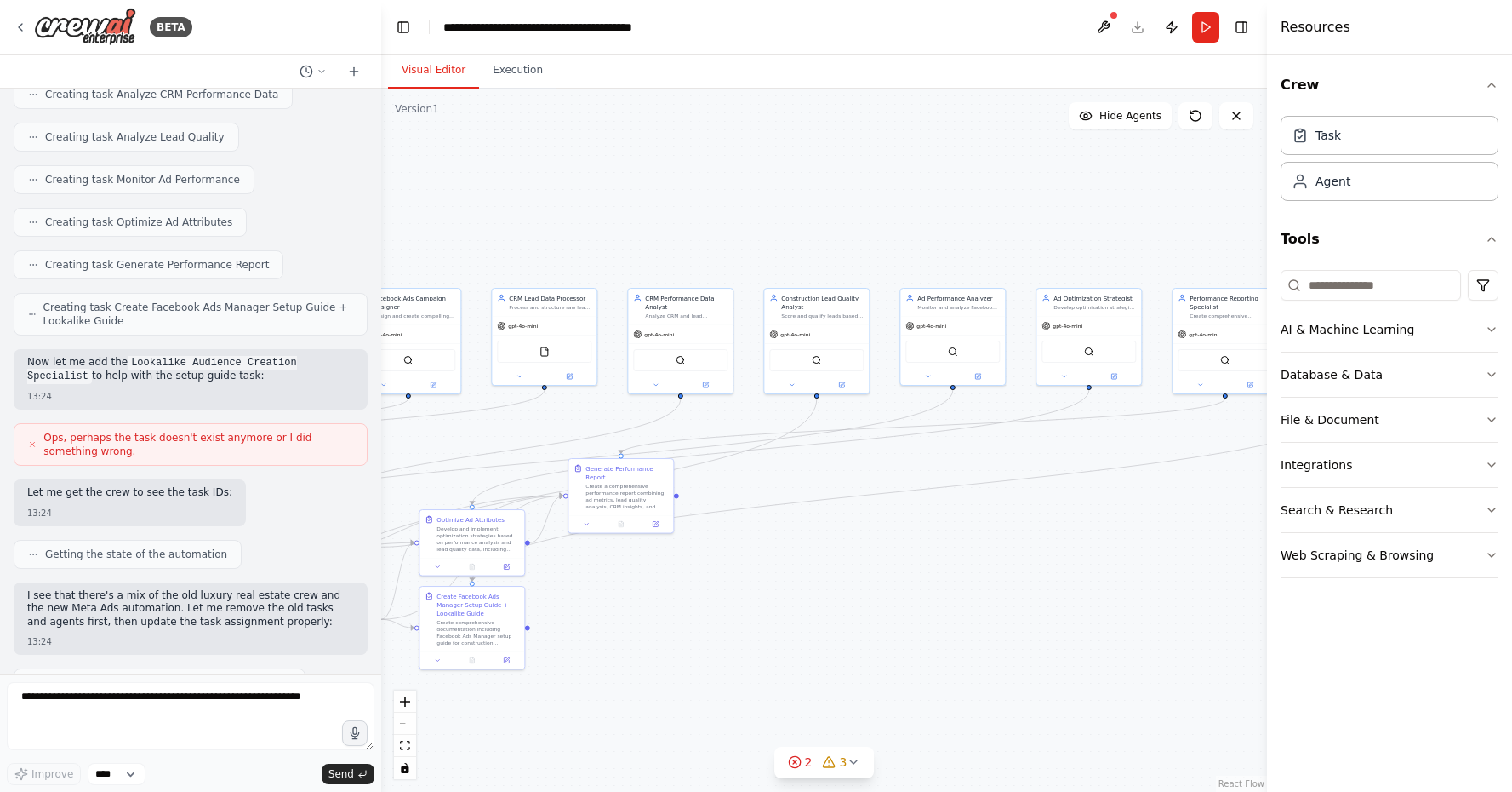
drag, startPoint x: 872, startPoint y: 629, endPoint x: 1154, endPoint y: 610, distance: 282.6
click at [1154, 610] on div ".deletable-edge-delete-btn { width: 20px; height: 20px; border: 0px solid #ffff…" at bounding box center [824, 440] width 886 height 703
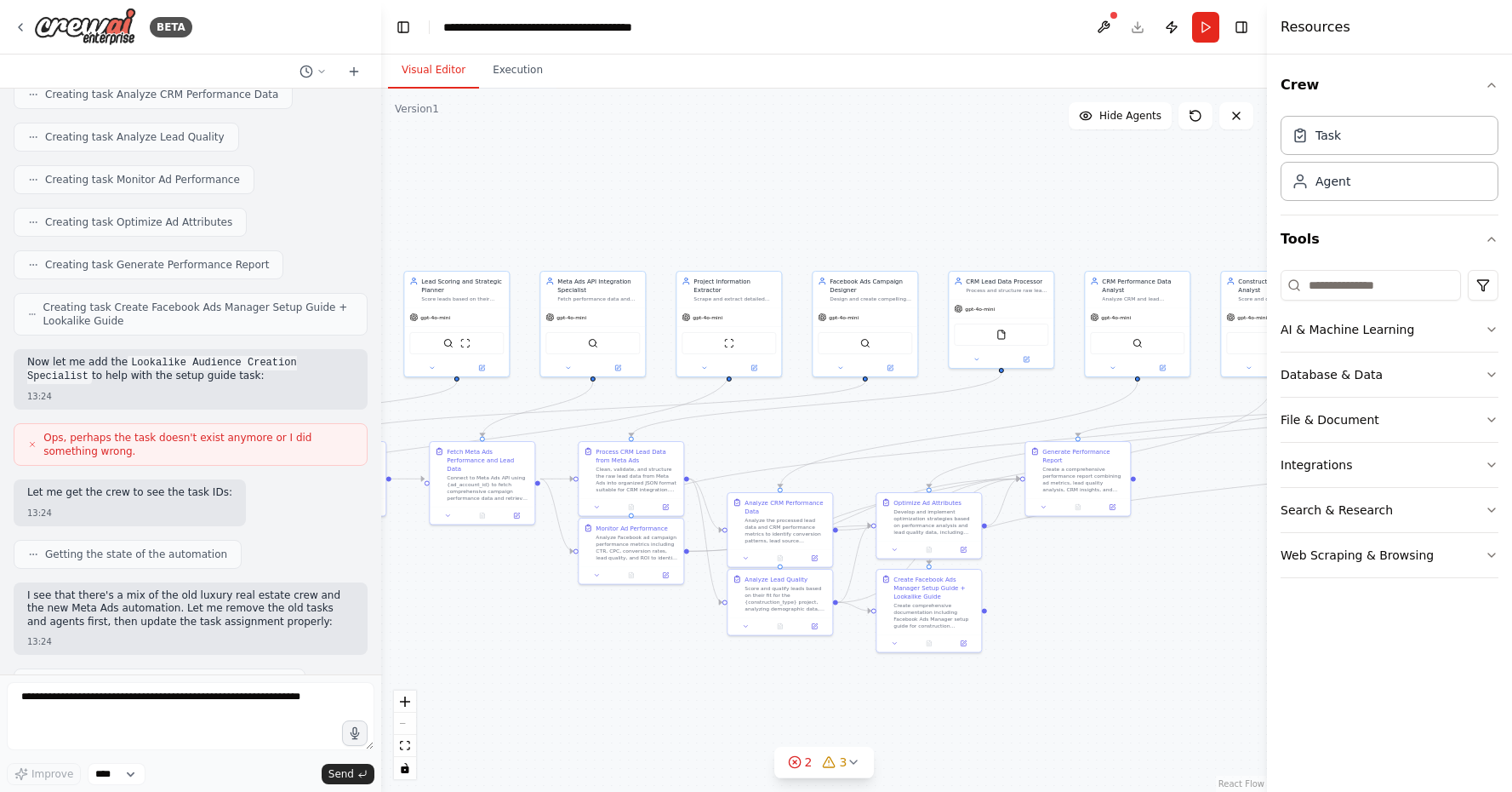
drag, startPoint x: 581, startPoint y: 698, endPoint x: 995, endPoint y: 686, distance: 414.2
click at [995, 686] on div ".deletable-edge-delete-btn { width: 20px; height: 20px; border: 0px solid #ffff…" at bounding box center [824, 440] width 886 height 703
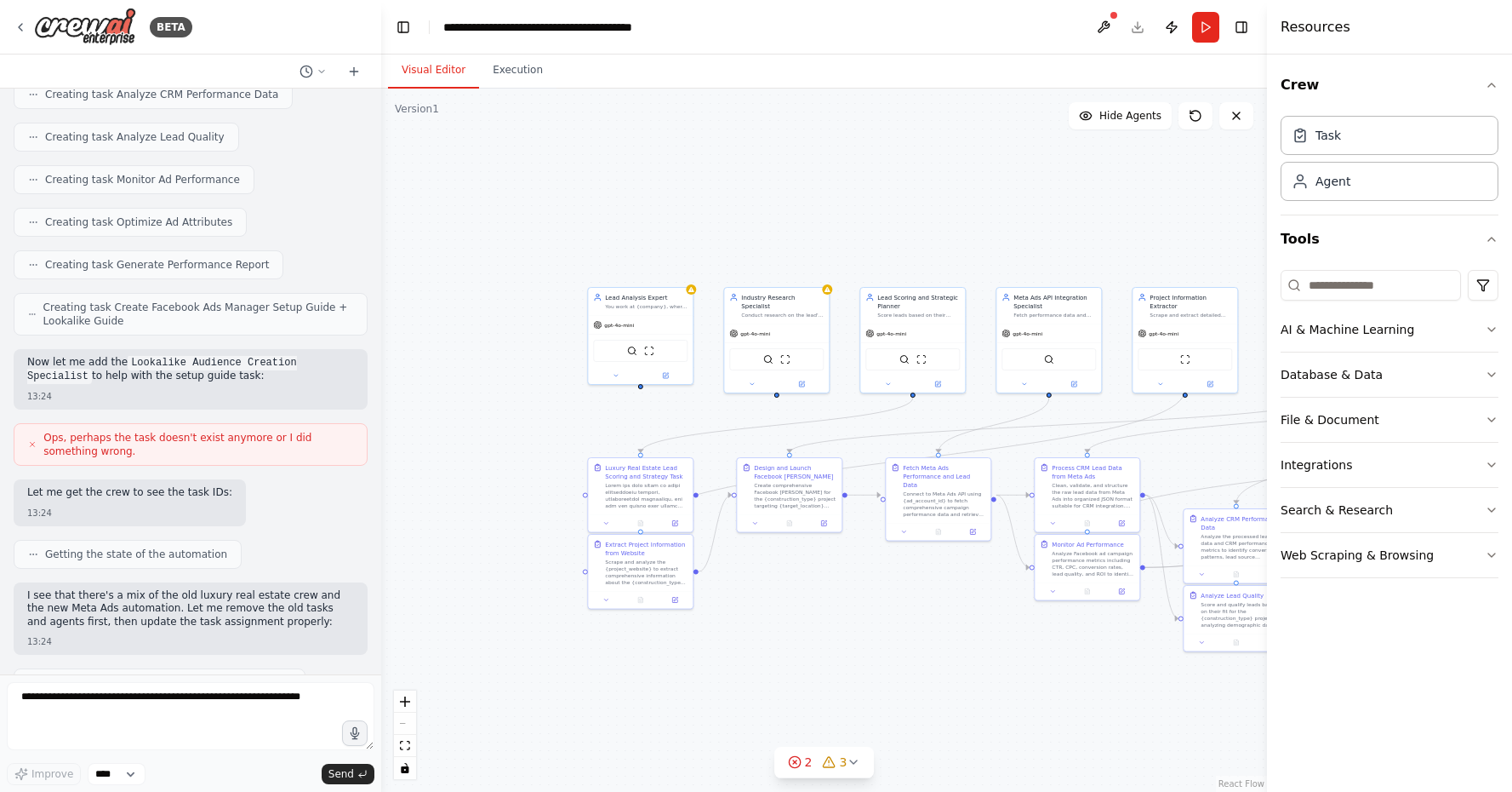
drag, startPoint x: 586, startPoint y: 671, endPoint x: 1027, endPoint y: 690, distance: 441.4
click at [1027, 690] on div ".deletable-edge-delete-btn { width: 20px; height: 20px; border: 0px solid #ffff…" at bounding box center [824, 440] width 886 height 703
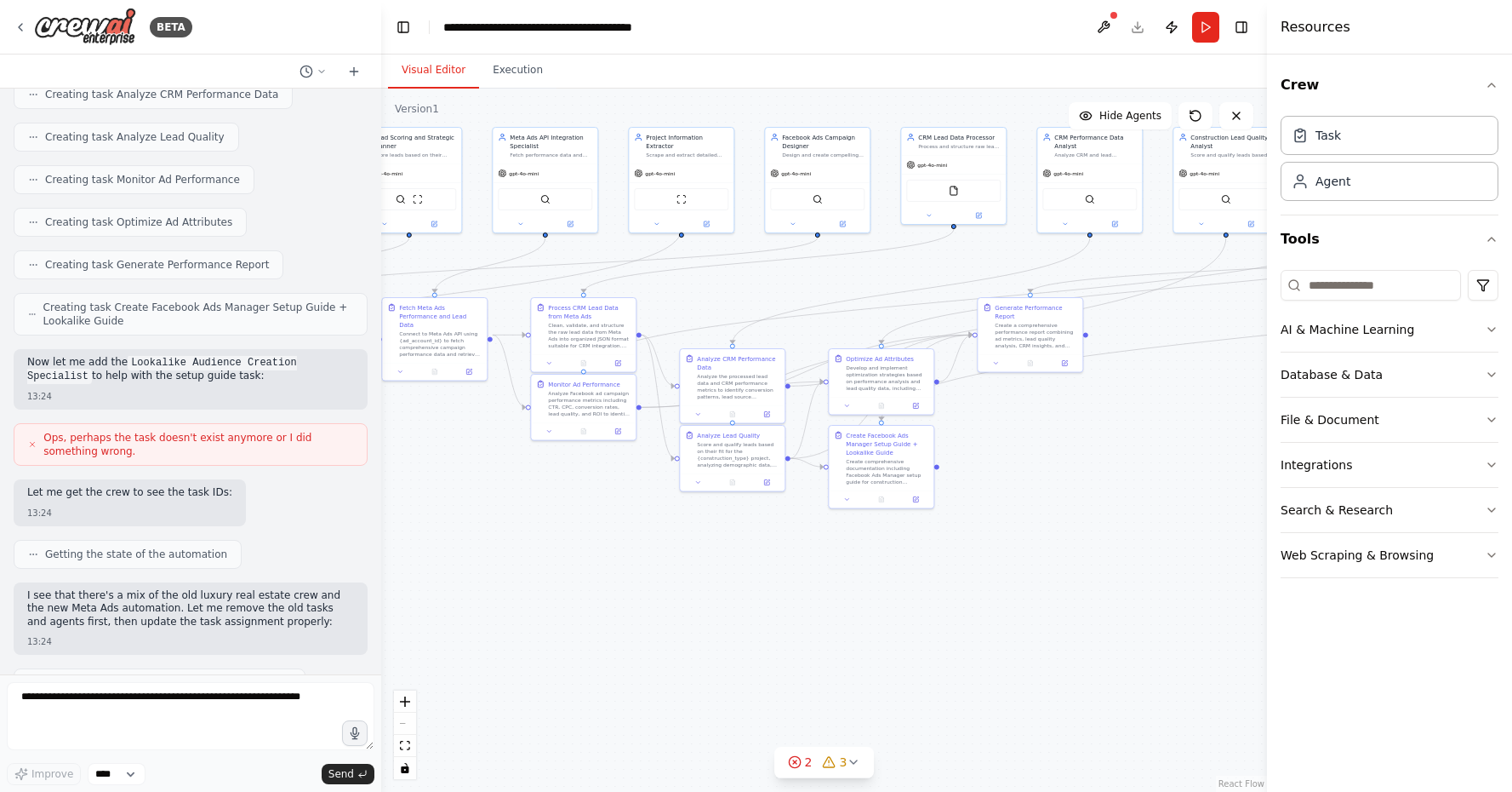
drag, startPoint x: 1092, startPoint y: 662, endPoint x: 501, endPoint y: 419, distance: 639.0
click at [501, 419] on div ".deletable-edge-delete-btn { width: 20px; height: 20px; border: 0px solid #ffff…" at bounding box center [824, 440] width 886 height 703
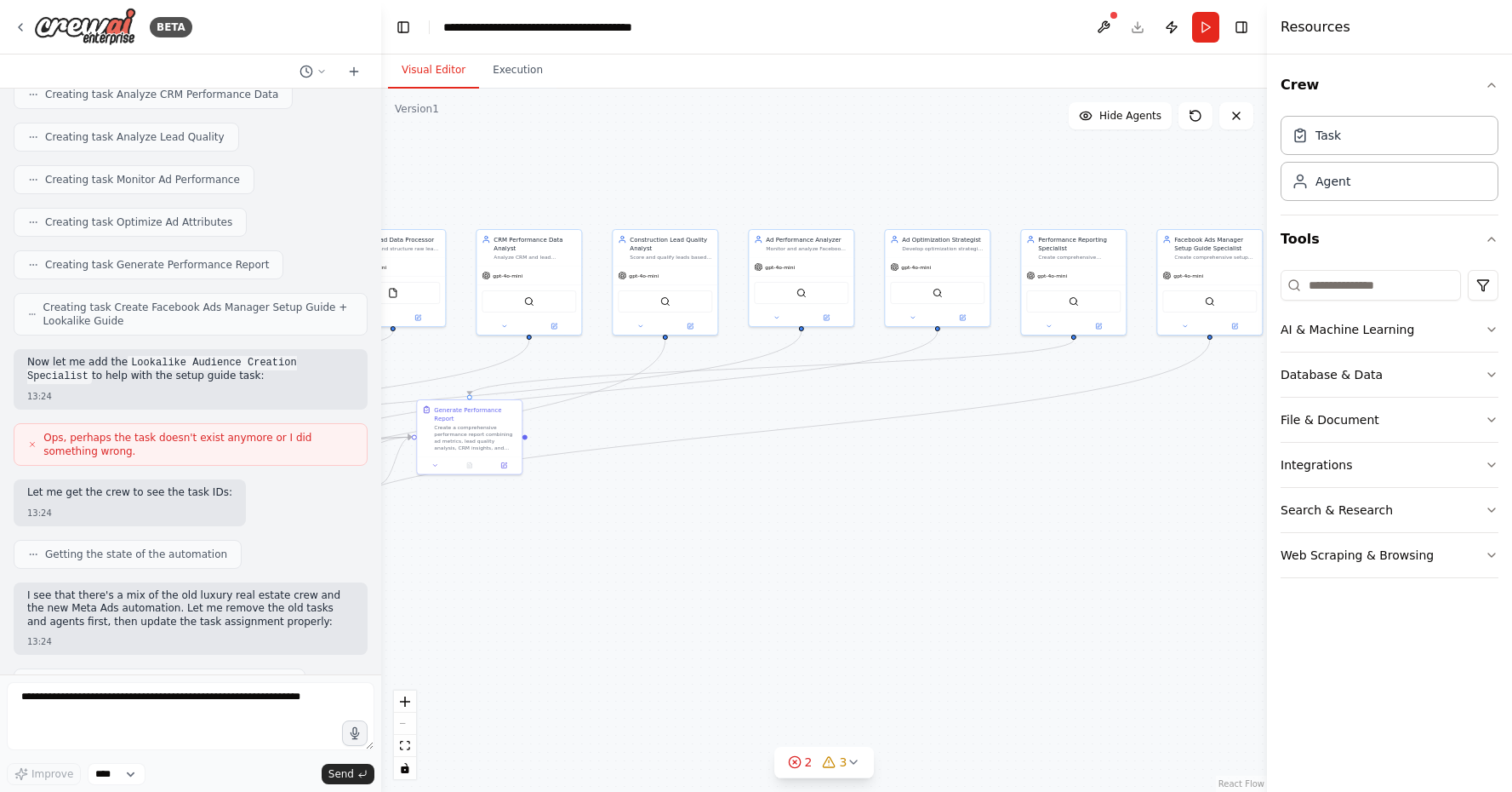
drag, startPoint x: 861, startPoint y: 512, endPoint x: 321, endPoint y: 641, distance: 555.2
click at [321, 641] on div "BETA Hello! I'm the CrewAI assistant. What kind of automation do you want to bu…" at bounding box center [756, 396] width 1512 height 792
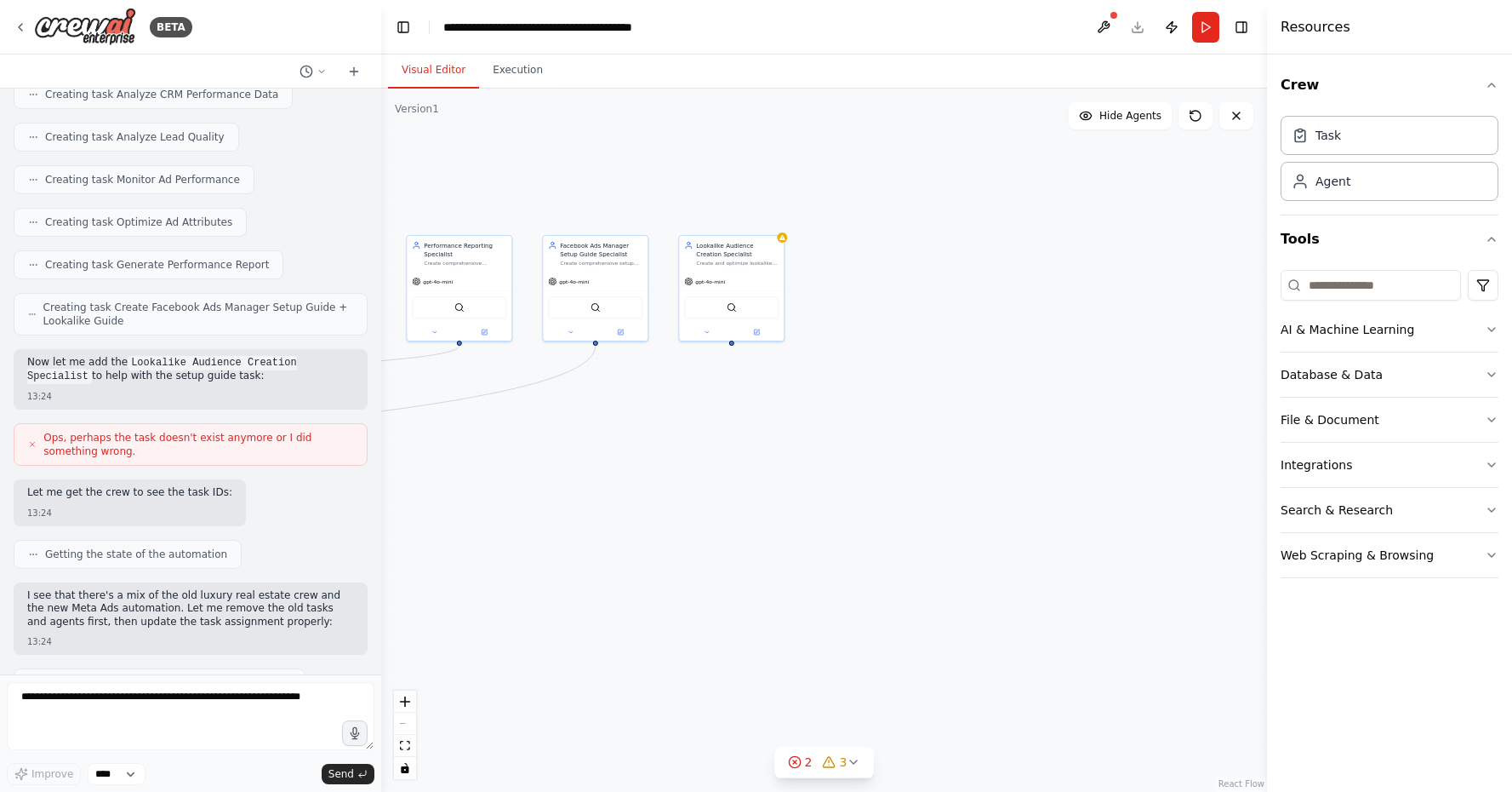
drag, startPoint x: 1074, startPoint y: 578, endPoint x: 530, endPoint y: 640, distance: 547.5
click at [530, 640] on div ".deletable-edge-delete-btn { width: 20px; height: 20px; border: 0px solid #ffff…" at bounding box center [824, 440] width 886 height 703
